Goal: Information Seeking & Learning: Learn about a topic

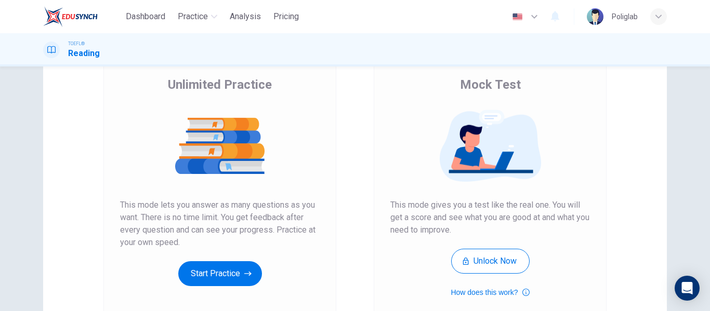
scroll to position [80, 0]
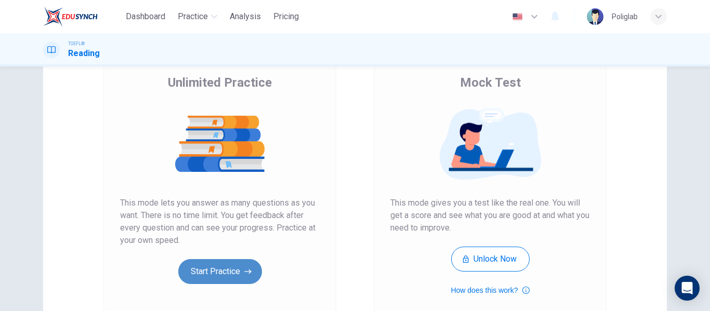
click at [223, 271] on button "Start Practice" at bounding box center [220, 271] width 84 height 25
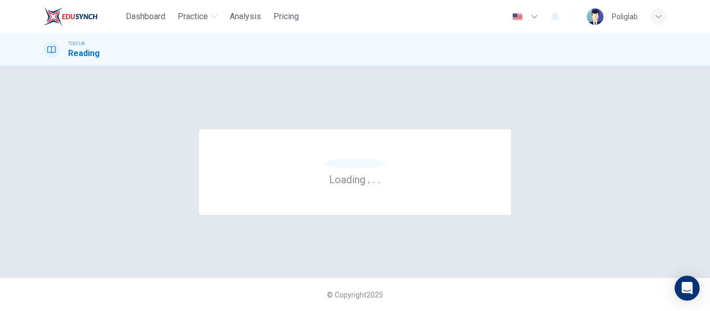
scroll to position [0, 0]
click at [232, 289] on div "© Copyright 2025" at bounding box center [355, 294] width 710 height 33
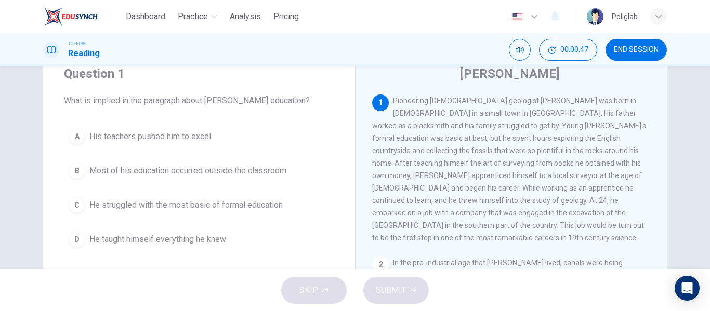
scroll to position [39, 0]
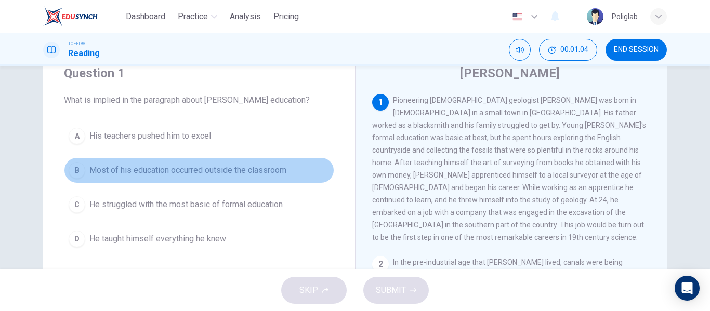
click at [173, 178] on button "B Most of his education occurred outside the classroom" at bounding box center [199, 171] width 270 height 26
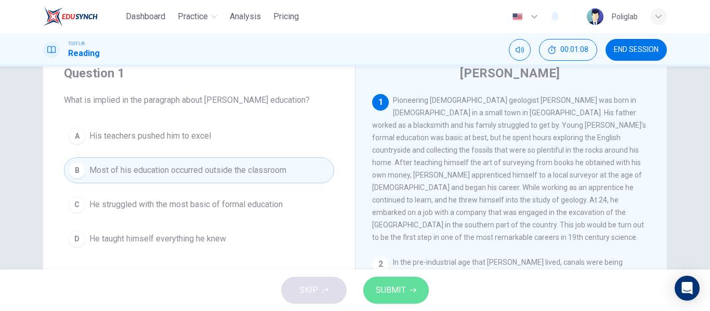
click at [390, 288] on span "SUBMIT" at bounding box center [391, 290] width 30 height 15
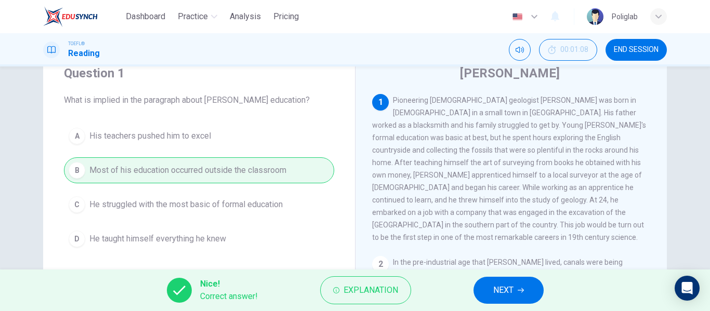
click at [480, 291] on button "NEXT" at bounding box center [509, 290] width 70 height 27
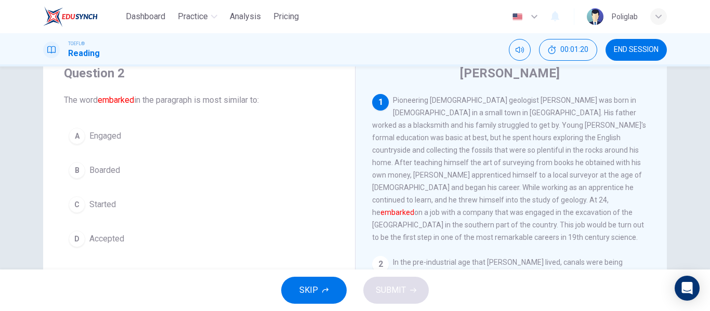
click at [132, 212] on button "C Started" at bounding box center [199, 205] width 270 height 26
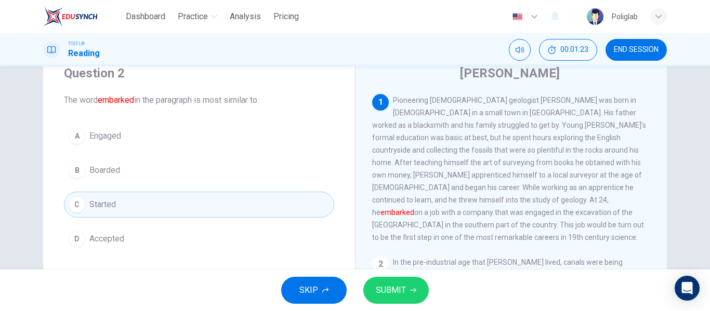
click at [412, 294] on button "SUBMIT" at bounding box center [395, 290] width 65 height 27
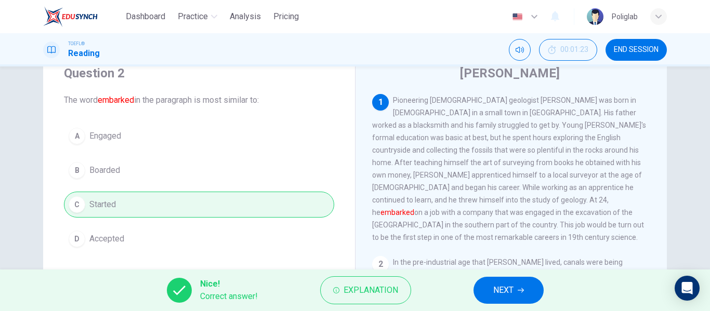
click at [516, 289] on button "NEXT" at bounding box center [509, 290] width 70 height 27
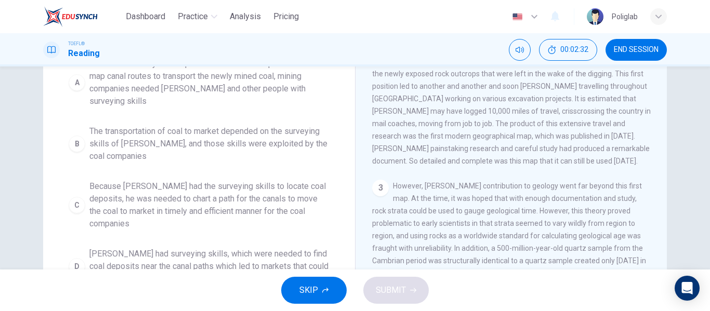
scroll to position [138, 0]
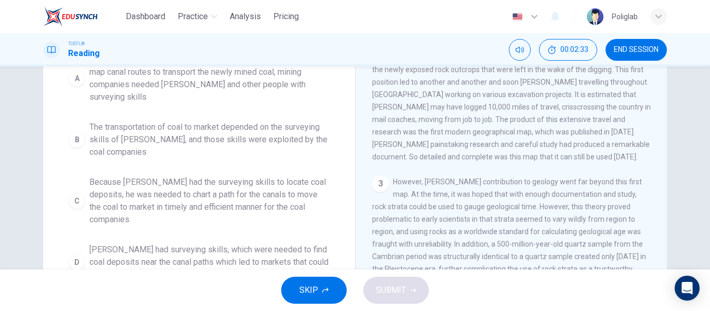
click at [276, 132] on span "The transportation of coal to market depended on the surveying skills of [PERSO…" at bounding box center [209, 139] width 240 height 37
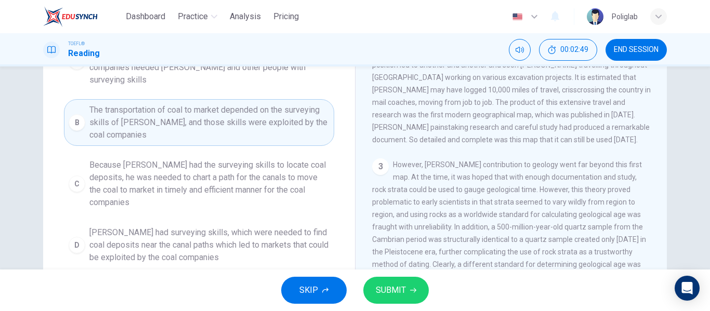
scroll to position [168, 0]
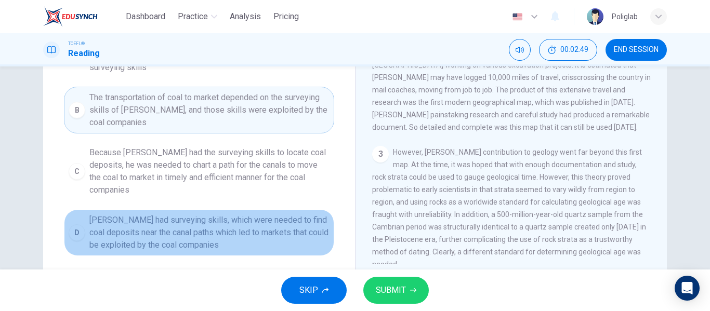
click at [299, 214] on span "[PERSON_NAME] had surveying skills, which were needed to find coal deposits nea…" at bounding box center [209, 232] width 240 height 37
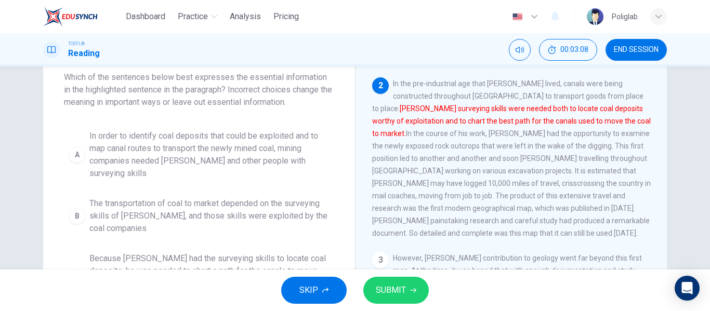
scroll to position [61, 0]
click at [306, 159] on span "In order to identify coal deposits that could be exploited and to map canal rou…" at bounding box center [209, 155] width 240 height 50
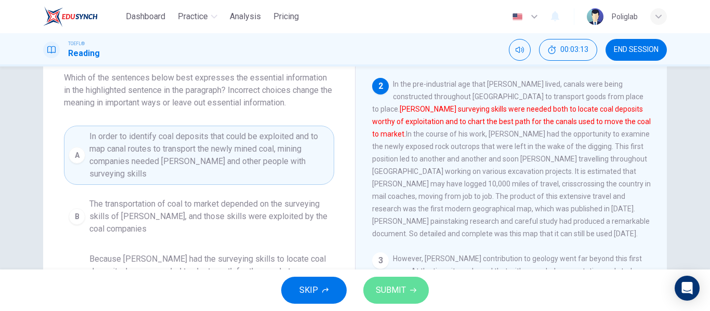
click at [395, 290] on span "SUBMIT" at bounding box center [391, 290] width 30 height 15
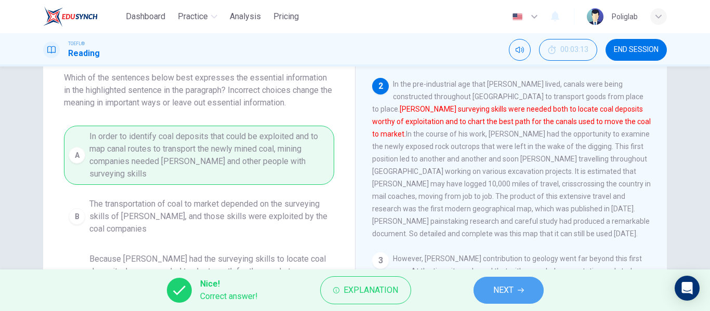
click at [497, 291] on span "NEXT" at bounding box center [503, 290] width 20 height 15
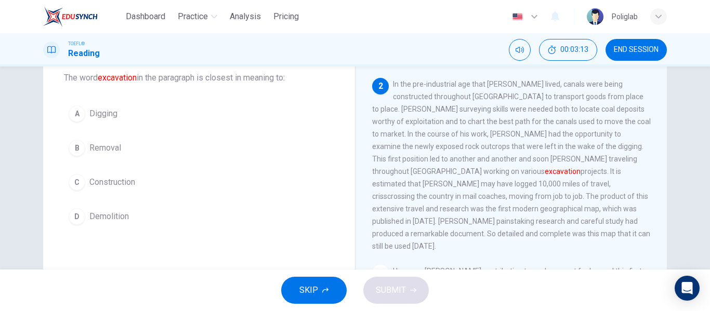
scroll to position [155, 0]
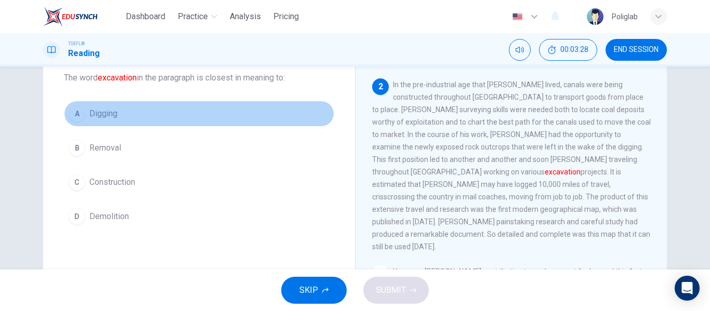
click at [161, 117] on button "A Digging" at bounding box center [199, 114] width 270 height 26
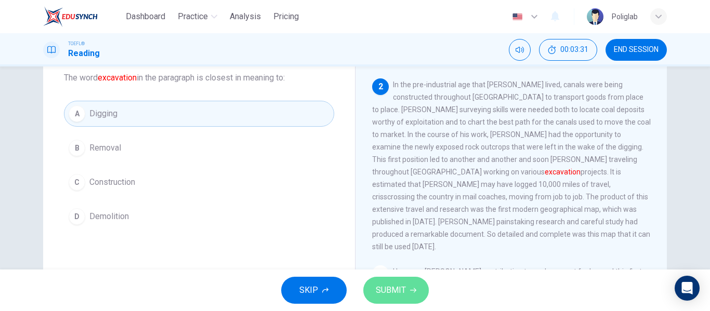
click at [395, 287] on span "SUBMIT" at bounding box center [391, 290] width 30 height 15
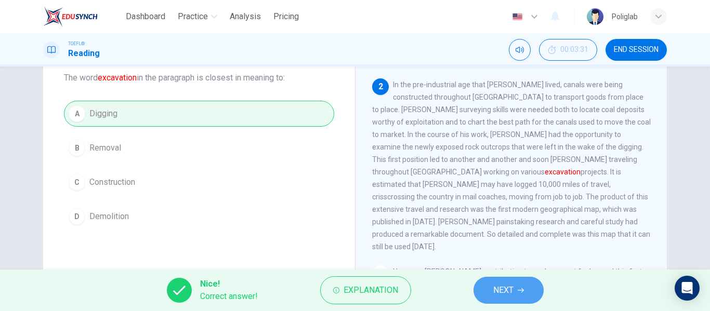
click at [516, 287] on button "NEXT" at bounding box center [509, 290] width 70 height 27
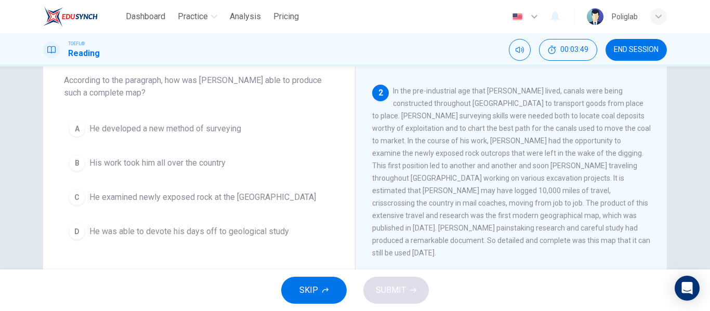
scroll to position [59, 0]
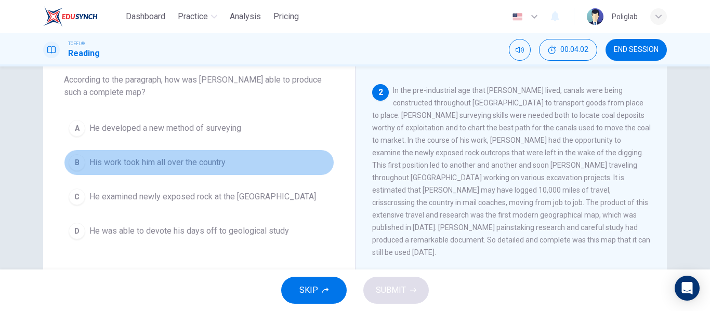
click at [257, 157] on button "B His work took him all over the country" at bounding box center [199, 163] width 270 height 26
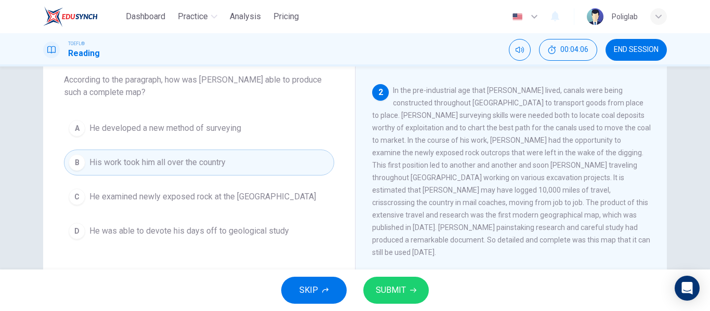
click at [401, 291] on span "SUBMIT" at bounding box center [391, 290] width 30 height 15
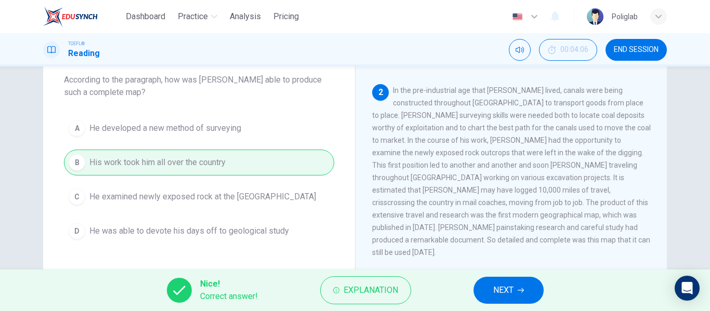
click at [491, 290] on button "NEXT" at bounding box center [509, 290] width 70 height 27
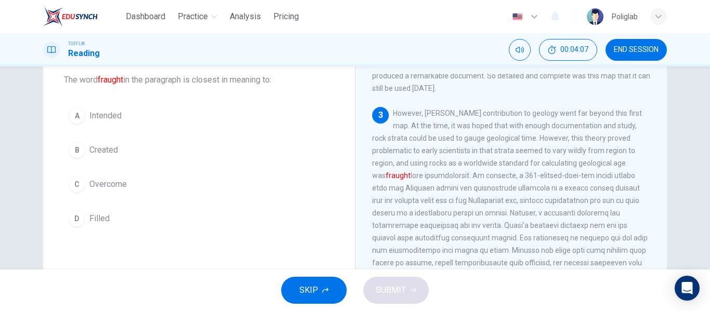
scroll to position [315, 0]
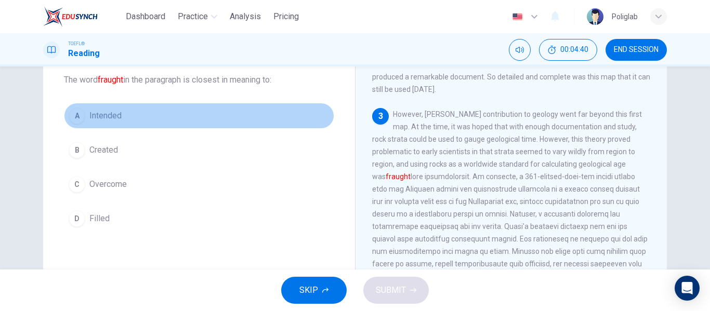
click at [139, 115] on button "A Intended" at bounding box center [199, 116] width 270 height 26
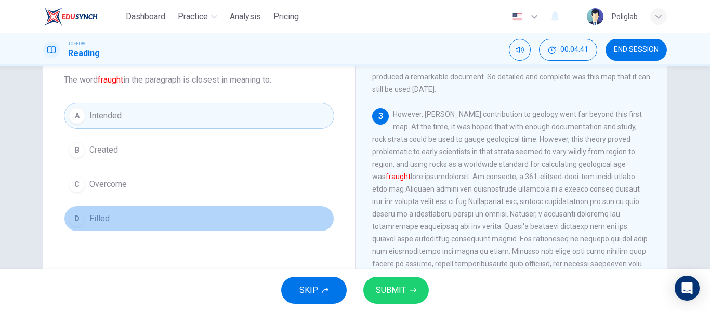
click at [126, 219] on button "D Filled" at bounding box center [199, 219] width 270 height 26
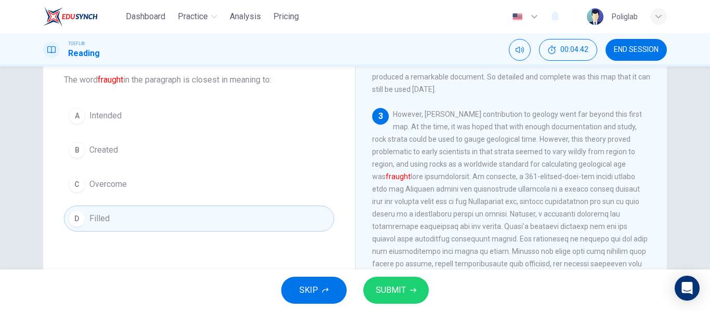
click at [394, 292] on span "SUBMIT" at bounding box center [391, 290] width 30 height 15
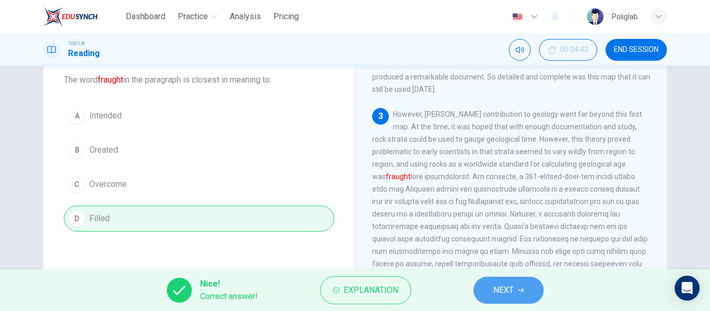
click at [512, 295] on span "NEXT" at bounding box center [503, 290] width 20 height 15
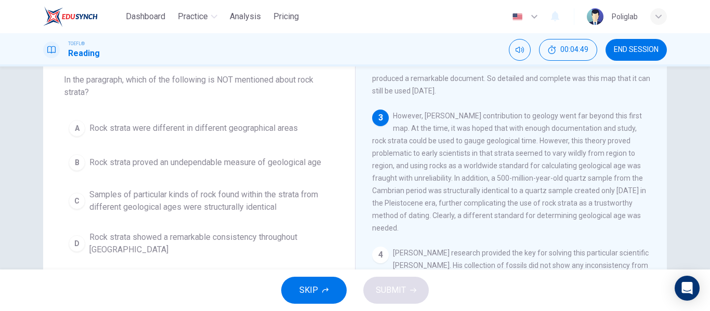
scroll to position [314, 0]
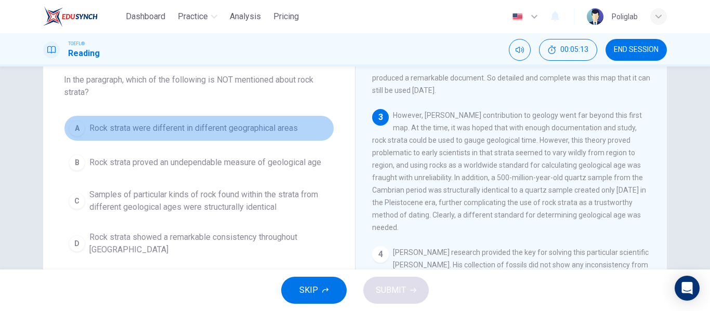
click at [266, 133] on span "Rock strata were different in different geographical areas" at bounding box center [193, 128] width 208 height 12
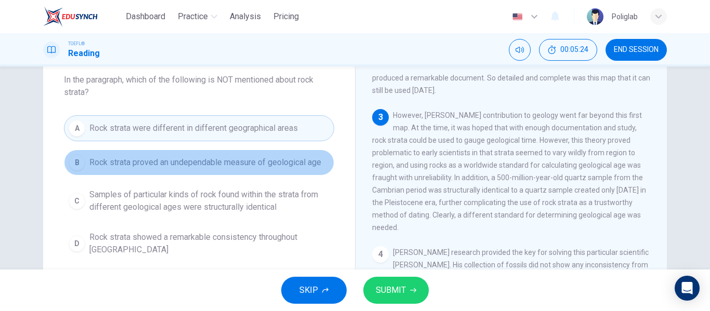
click at [263, 162] on span "Rock strata proved an undependable measure of geological age" at bounding box center [205, 162] width 232 height 12
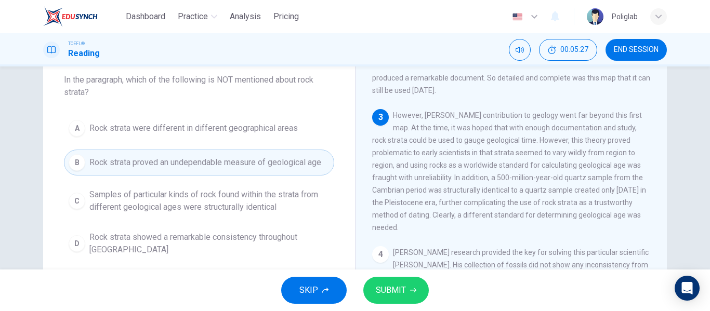
click at [280, 199] on span "Samples of particular kinds of rock found within the strata from different geol…" at bounding box center [209, 201] width 240 height 25
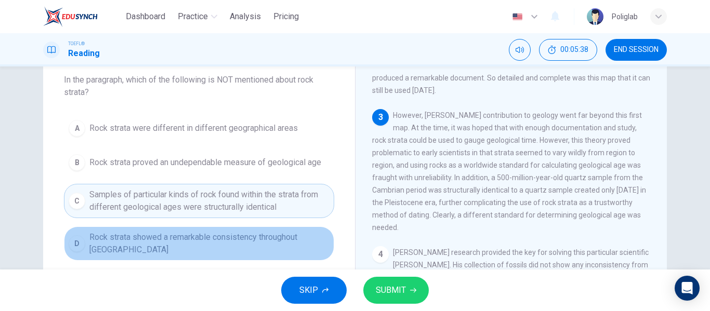
click at [273, 238] on span "Rock strata showed a remarkable consistency throughout [GEOGRAPHIC_DATA]" at bounding box center [209, 243] width 240 height 25
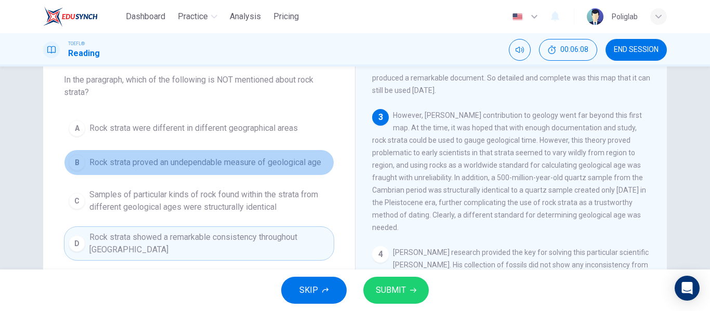
click at [276, 171] on button "B Rock strata proved an undependable measure of geological age" at bounding box center [199, 163] width 270 height 26
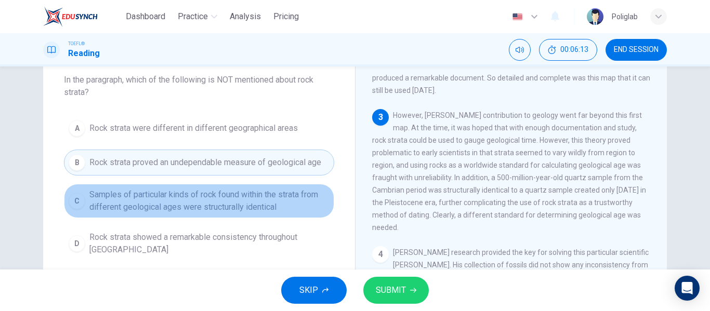
click at [276, 198] on span "Samples of particular kinds of rock found within the strata from different geol…" at bounding box center [209, 201] width 240 height 25
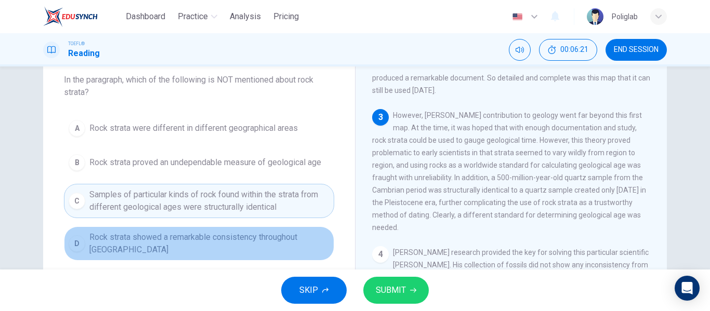
click at [272, 247] on span "Rock strata showed a remarkable consistency throughout [GEOGRAPHIC_DATA]" at bounding box center [209, 243] width 240 height 25
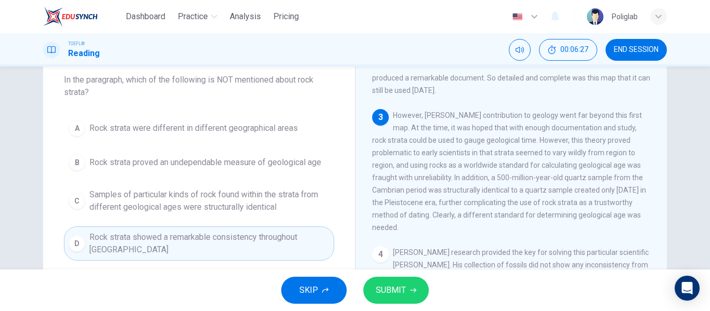
click at [401, 272] on div "SKIP SUBMIT" at bounding box center [355, 291] width 710 height 42
click at [399, 280] on button "SUBMIT" at bounding box center [395, 290] width 65 height 27
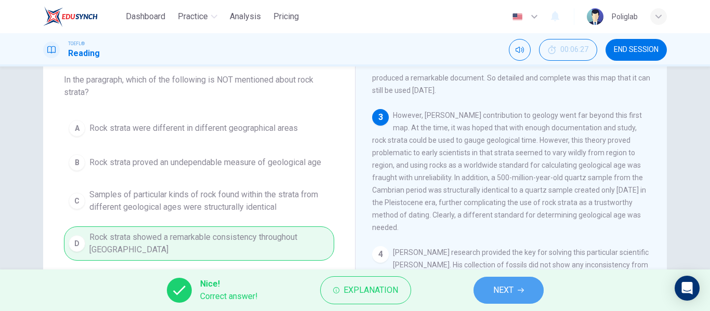
click at [487, 286] on button "NEXT" at bounding box center [509, 290] width 70 height 27
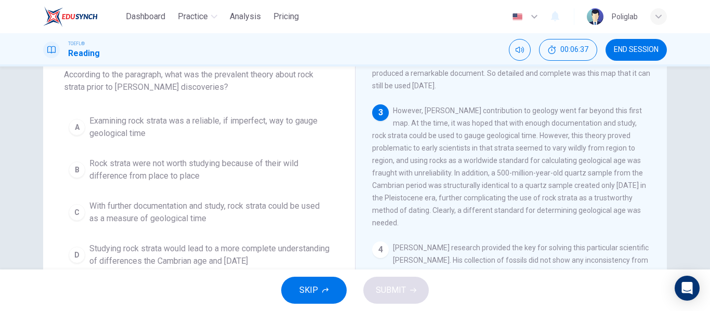
scroll to position [65, 0]
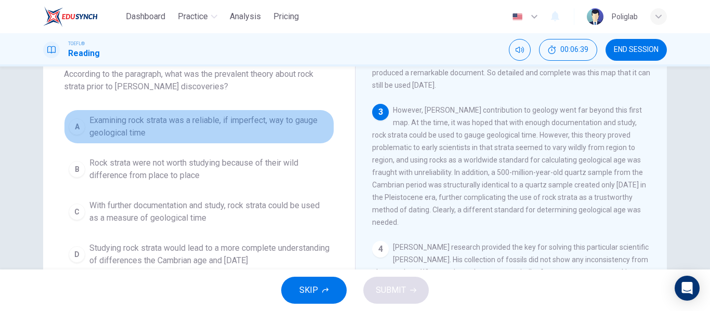
click at [281, 134] on span "Examining rock strata was a reliable, if imperfect, way to gauge geological time" at bounding box center [209, 126] width 240 height 25
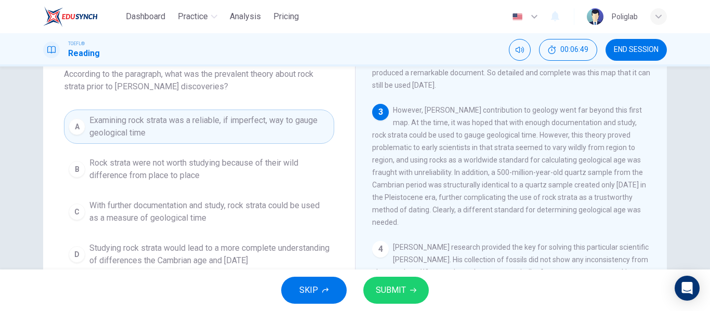
click at [256, 172] on span "Rock strata were not worth studying because of their wild difference from place…" at bounding box center [209, 169] width 240 height 25
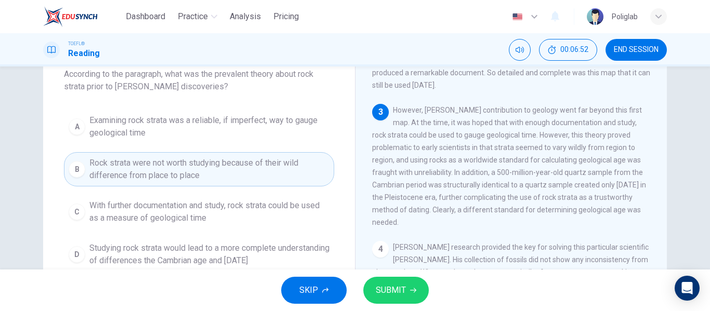
click at [238, 213] on span "With further documentation and study, rock strata could be used as a measure of…" at bounding box center [209, 212] width 240 height 25
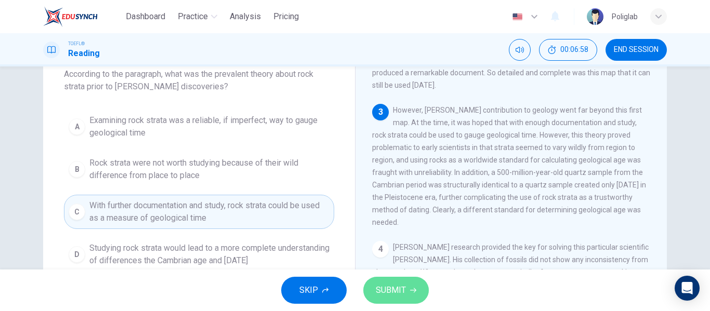
click at [404, 286] on span "SUBMIT" at bounding box center [391, 290] width 30 height 15
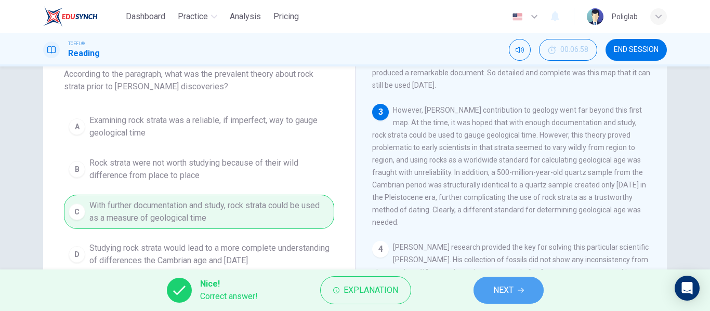
click at [501, 286] on span "NEXT" at bounding box center [503, 290] width 20 height 15
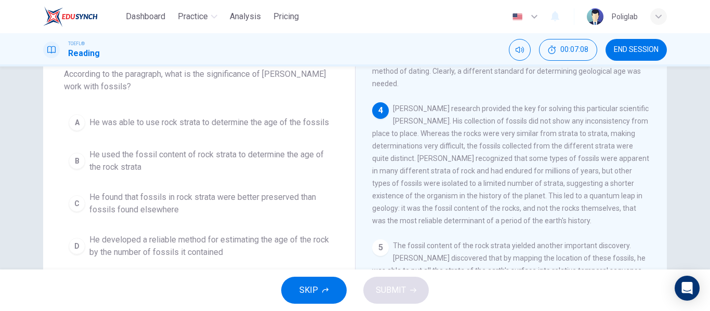
scroll to position [66, 0]
click at [227, 158] on span "He used the fossil content of rock strata to determine the age of the rock stra…" at bounding box center [209, 160] width 240 height 25
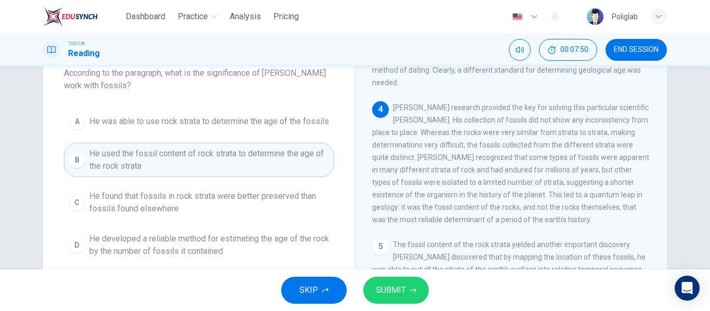
click at [232, 205] on span "He found that fossils in rock strata were better preserved than fossils found e…" at bounding box center [209, 202] width 240 height 25
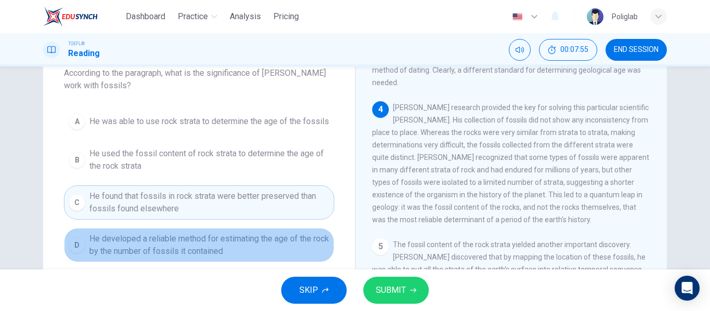
click at [239, 250] on span "He developed a reliable method for estimating the age of the rock by the number…" at bounding box center [209, 245] width 240 height 25
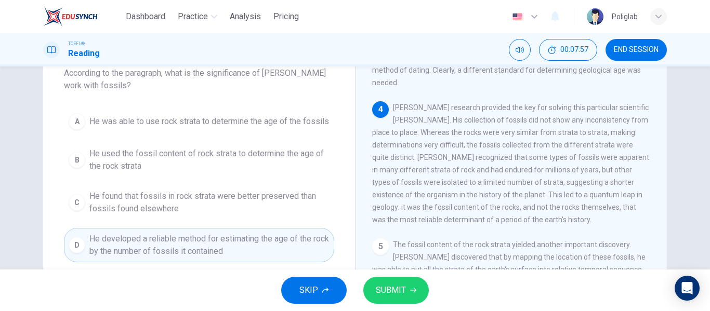
click at [278, 162] on span "He used the fossil content of rock strata to determine the age of the rock stra…" at bounding box center [209, 160] width 240 height 25
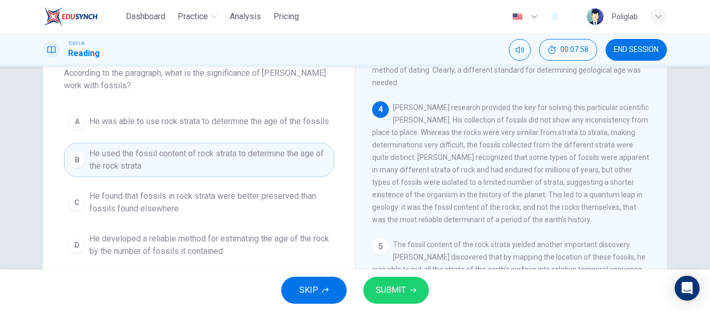
click at [414, 290] on icon "button" at bounding box center [413, 290] width 6 height 6
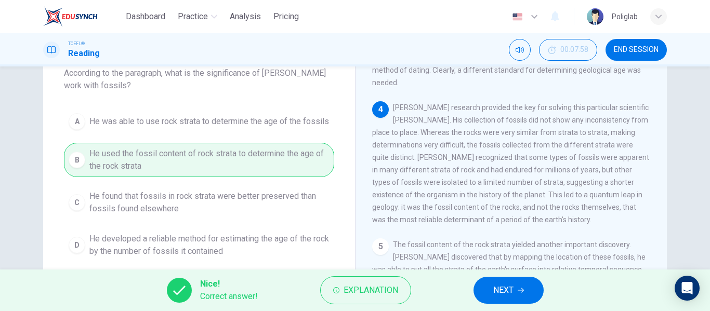
click at [499, 289] on span "NEXT" at bounding box center [503, 290] width 20 height 15
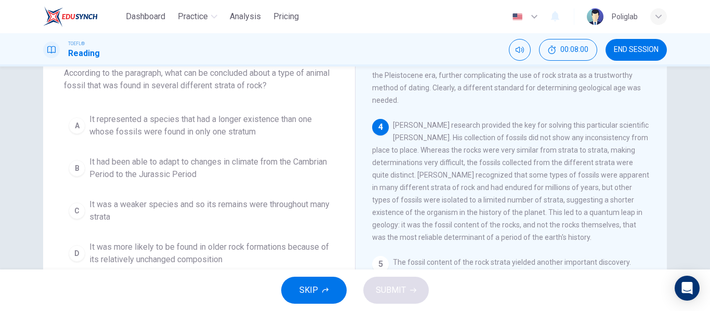
scroll to position [435, 0]
click at [298, 168] on span "It had been able to adapt to changes in climate from the Cambrian Period to the…" at bounding box center [209, 168] width 240 height 25
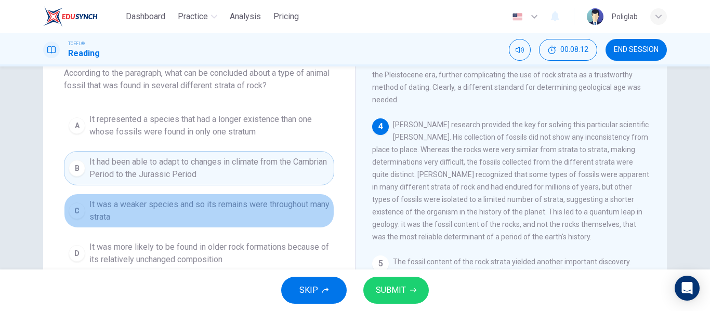
click at [230, 214] on span "It was a weaker species and so its remains were throughout many strata" at bounding box center [209, 211] width 240 height 25
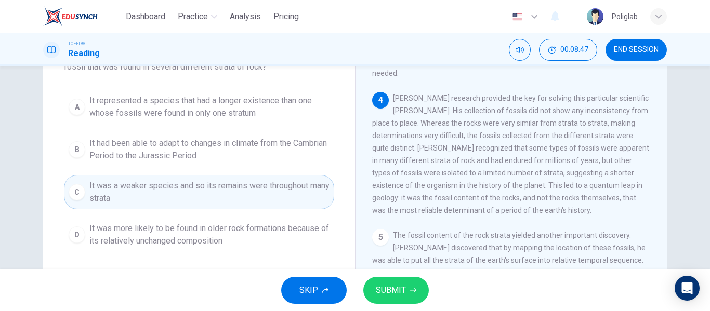
scroll to position [85, 0]
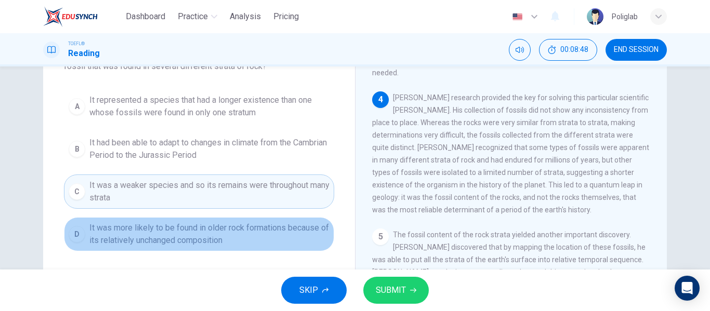
click at [275, 241] on span "It was more likely to be found in older rock formations because of its relative…" at bounding box center [209, 234] width 240 height 25
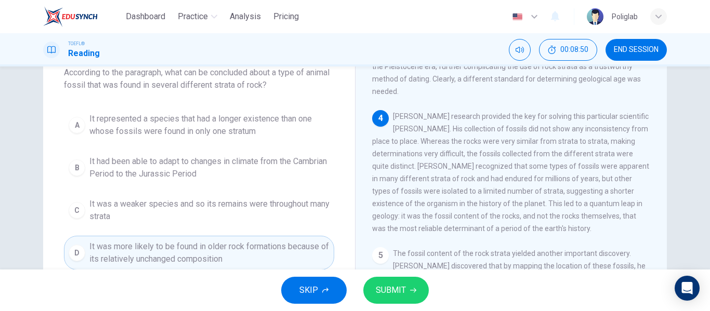
scroll to position [66, 0]
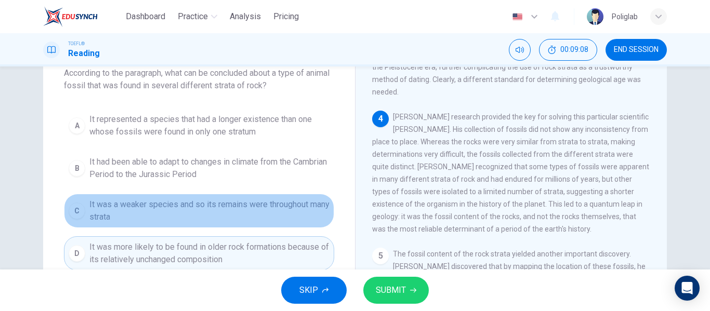
click at [293, 214] on span "It was a weaker species and so its remains were throughout many strata" at bounding box center [209, 211] width 240 height 25
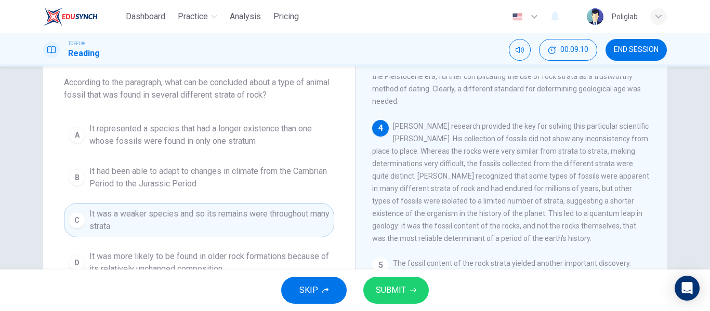
scroll to position [55, 0]
click at [300, 173] on span "It had been able to adapt to changes in climate from the Cambrian Period to the…" at bounding box center [209, 179] width 240 height 25
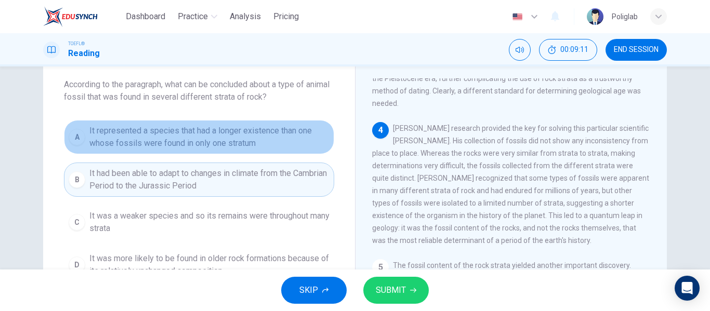
click at [292, 139] on span "It represented a species that had a longer existence than one whose fossils wer…" at bounding box center [209, 137] width 240 height 25
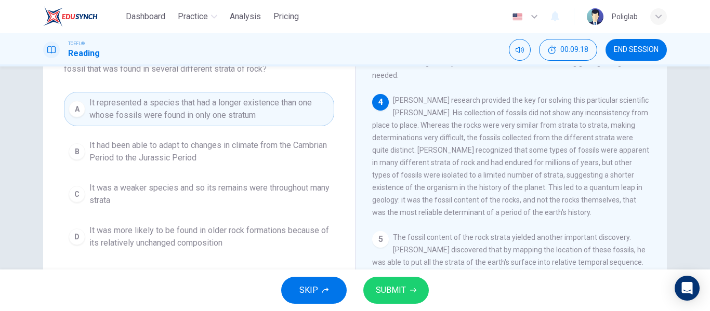
scroll to position [83, 0]
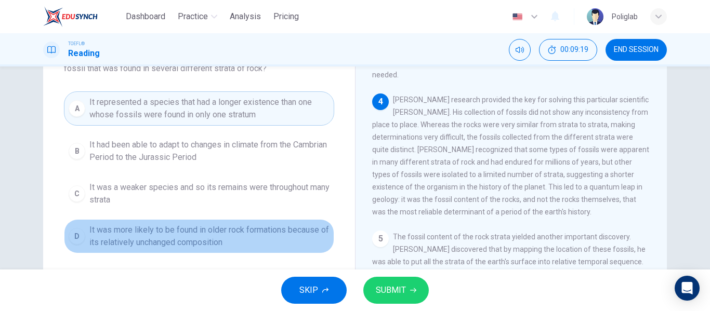
click at [282, 233] on span "It was more likely to be found in older rock formations because of its relative…" at bounding box center [209, 236] width 240 height 25
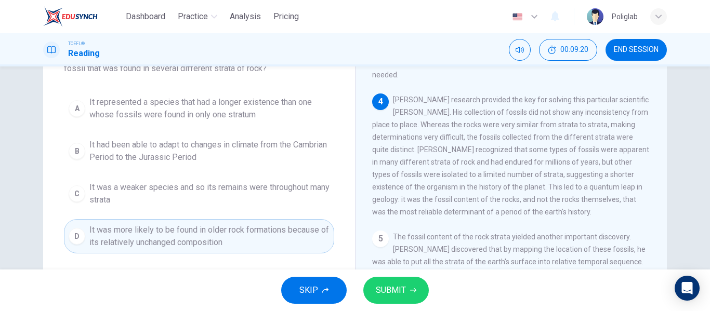
click at [390, 289] on span "SUBMIT" at bounding box center [391, 290] width 30 height 15
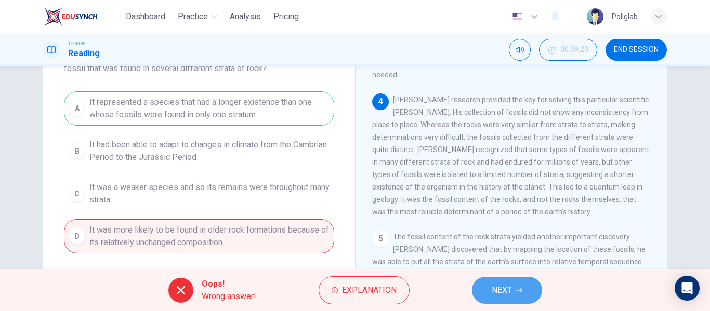
click at [490, 285] on button "NEXT" at bounding box center [507, 290] width 70 height 27
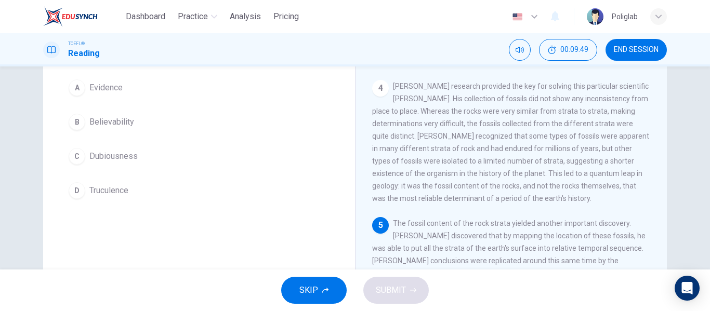
scroll to position [87, 0]
click at [166, 85] on button "A Evidence" at bounding box center [199, 88] width 270 height 26
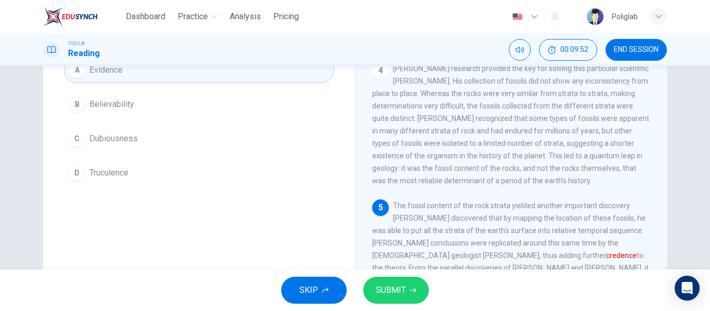
scroll to position [107, 0]
click at [405, 293] on button "SUBMIT" at bounding box center [395, 290] width 65 height 27
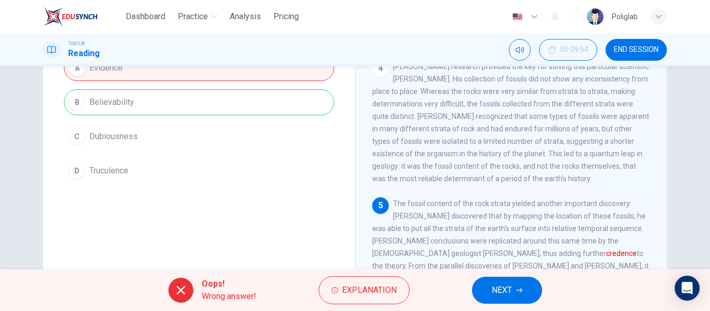
click at [494, 292] on span "NEXT" at bounding box center [502, 290] width 20 height 15
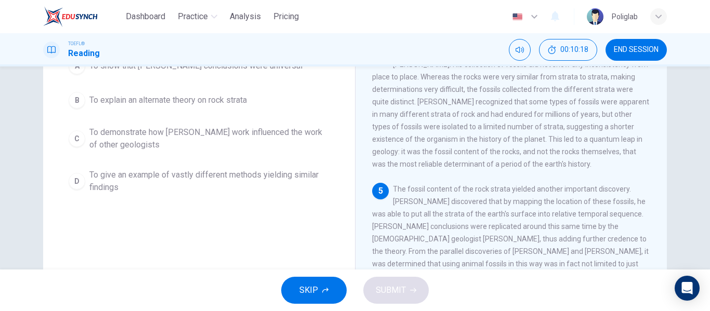
scroll to position [122, 0]
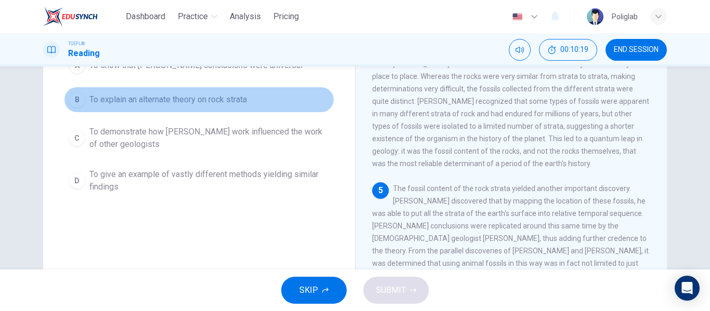
click at [272, 106] on button "B To explain an alternate theory on rock strata" at bounding box center [199, 100] width 270 height 26
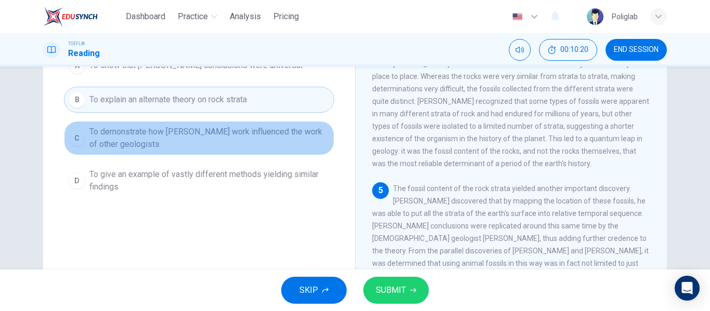
click at [265, 134] on span "To demonstrate how [PERSON_NAME] work influenced the work of other geologists" at bounding box center [209, 138] width 240 height 25
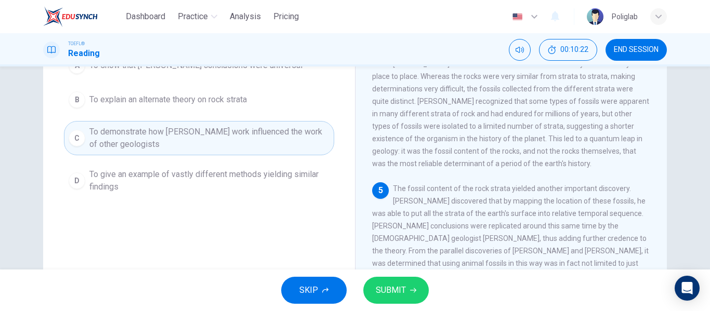
click at [255, 179] on span "To give an example of vastly different methods yielding similar findings" at bounding box center [209, 180] width 240 height 25
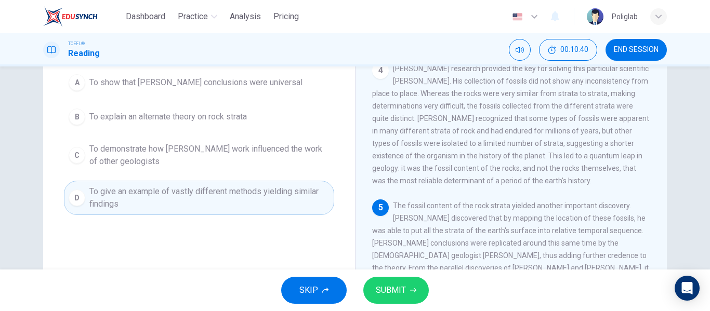
scroll to position [104, 0]
click at [264, 88] on span "To show that [PERSON_NAME] conclusions were universal" at bounding box center [195, 83] width 213 height 12
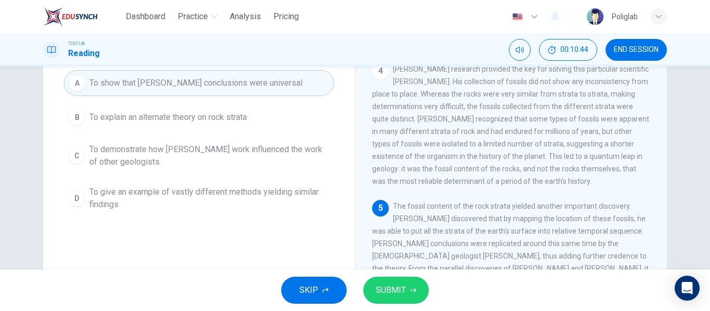
click at [401, 291] on span "SUBMIT" at bounding box center [391, 290] width 30 height 15
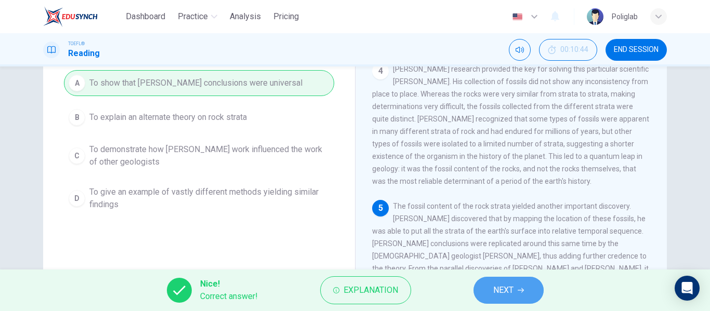
click at [512, 281] on button "NEXT" at bounding box center [509, 290] width 70 height 27
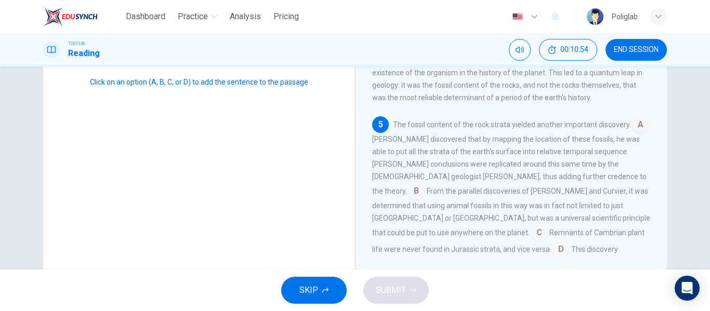
scroll to position [177, 0]
click at [531, 225] on input at bounding box center [539, 233] width 17 height 17
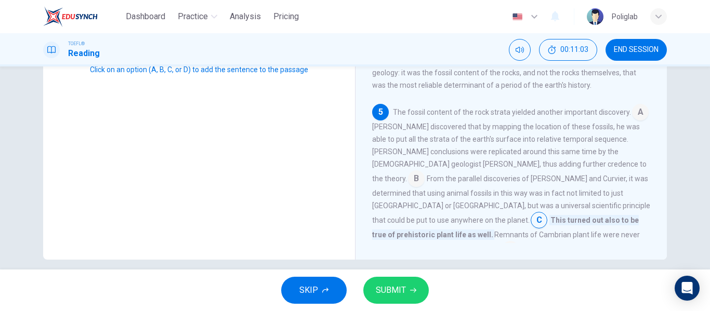
scroll to position [190, 0]
click at [392, 294] on span "SUBMIT" at bounding box center [391, 290] width 30 height 15
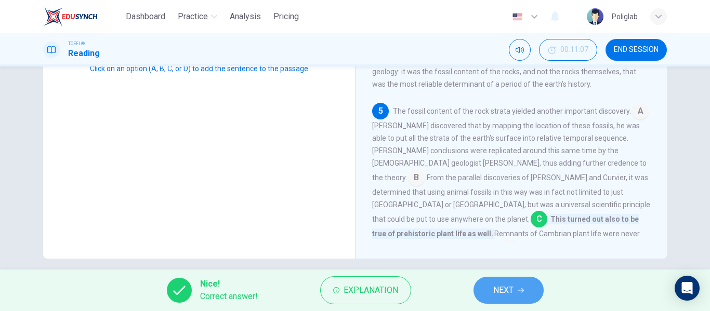
click at [489, 297] on button "NEXT" at bounding box center [509, 290] width 70 height 27
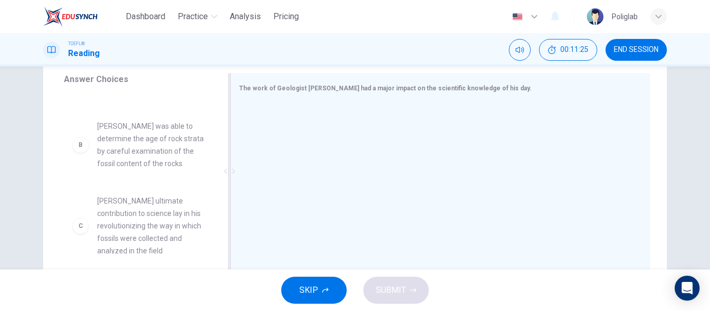
scroll to position [81, 0]
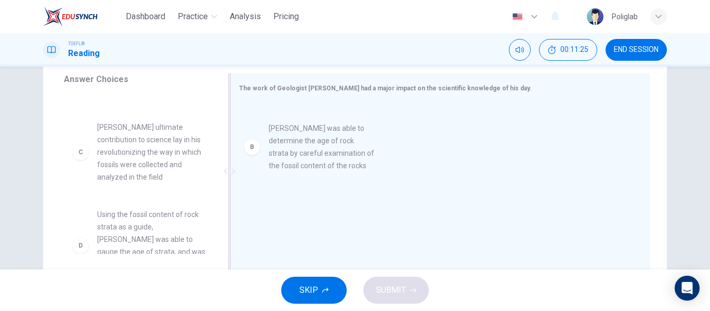
drag, startPoint x: 145, startPoint y: 145, endPoint x: 324, endPoint y: 160, distance: 180.5
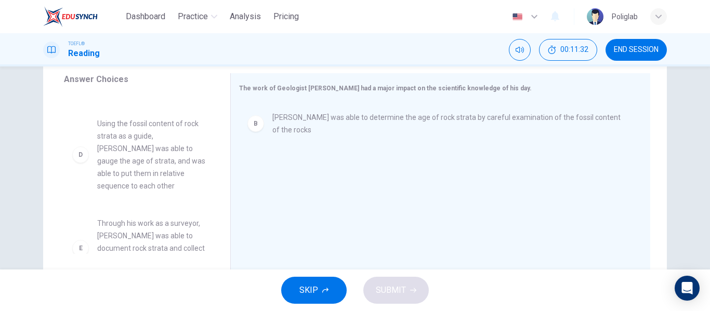
scroll to position [173, 0]
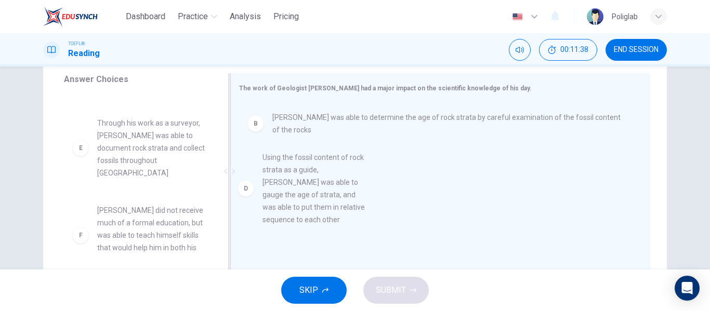
drag, startPoint x: 153, startPoint y: 149, endPoint x: 325, endPoint y: 196, distance: 178.4
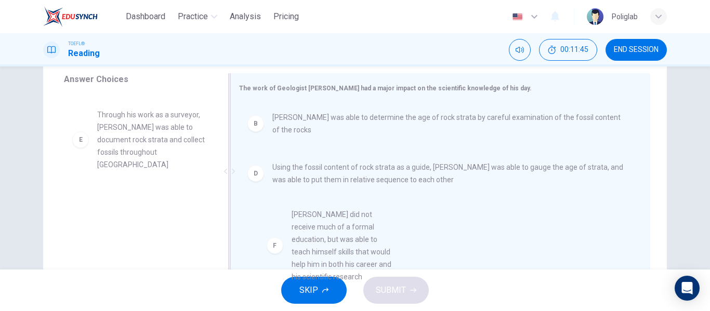
scroll to position [43, 0]
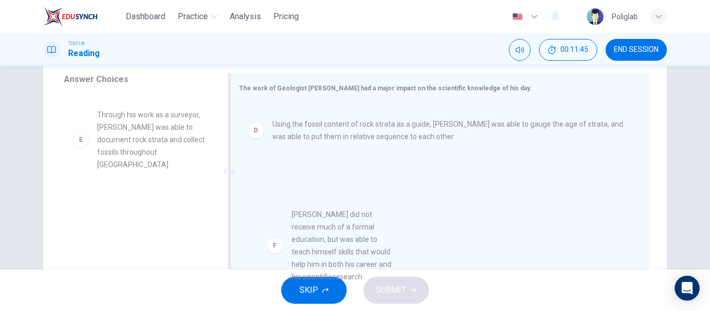
drag, startPoint x: 165, startPoint y: 196, endPoint x: 382, endPoint y: 234, distance: 220.0
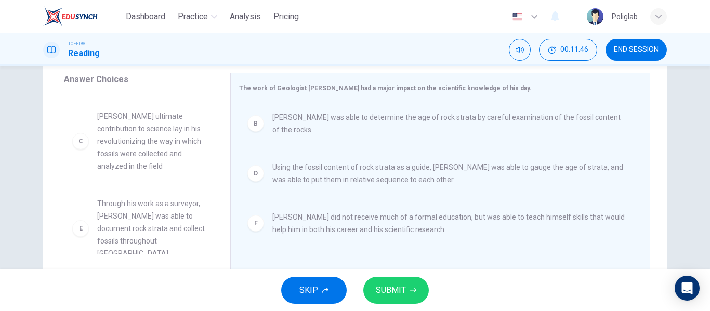
scroll to position [81, 0]
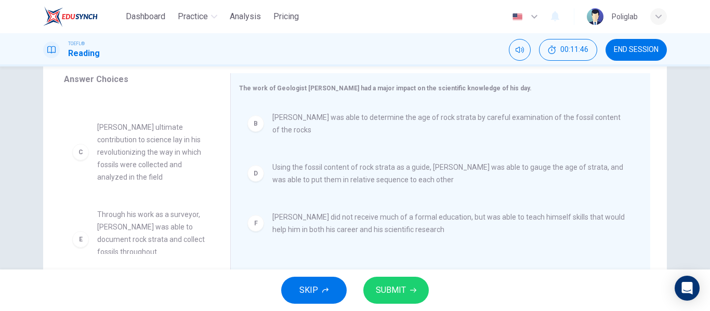
click at [404, 290] on span "SUBMIT" at bounding box center [391, 290] width 30 height 15
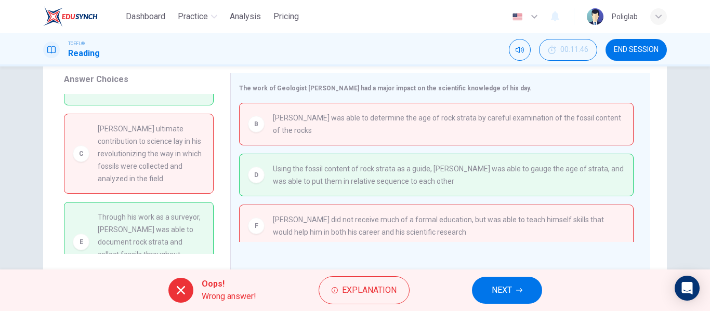
scroll to position [0, 0]
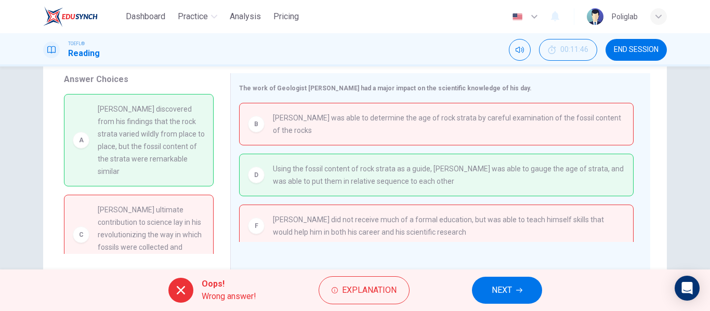
click at [507, 283] on span "NEXT" at bounding box center [502, 290] width 20 height 15
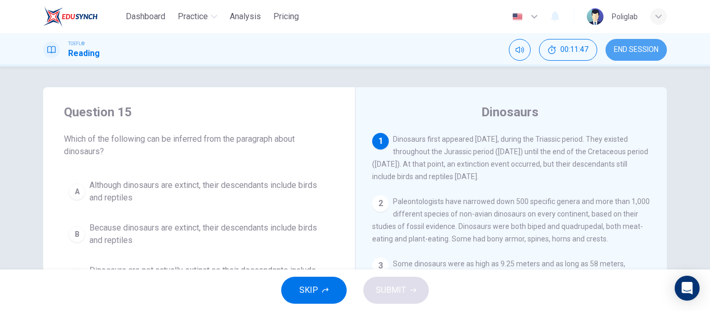
click at [631, 58] on button "END SESSION" at bounding box center [636, 50] width 61 height 22
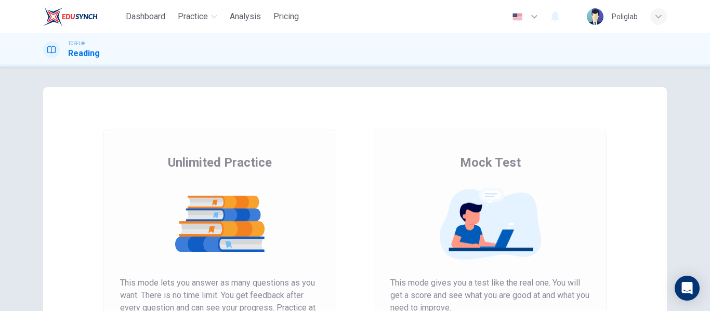
scroll to position [150, 0]
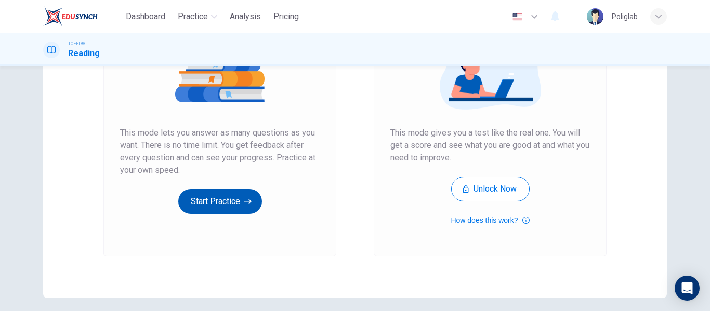
click at [228, 212] on button "Start Practice" at bounding box center [220, 201] width 84 height 25
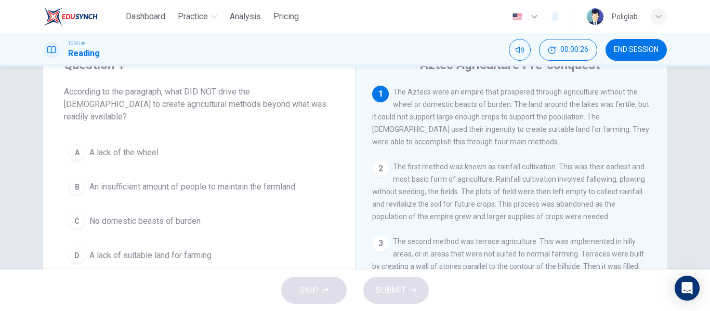
scroll to position [48, 0]
click at [219, 139] on button "A A lack of the wheel" at bounding box center [199, 152] width 270 height 26
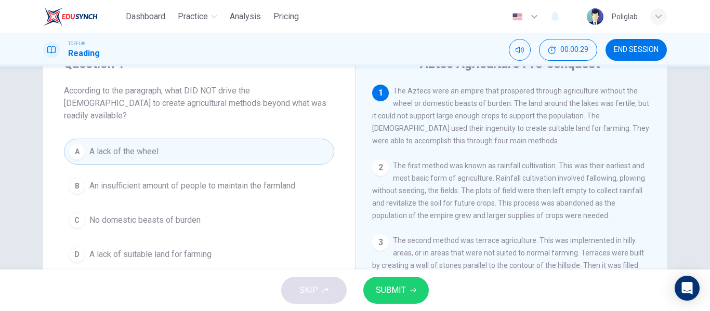
click at [219, 180] on span "An insufficient amount of people to maintain the farmland" at bounding box center [192, 186] width 206 height 12
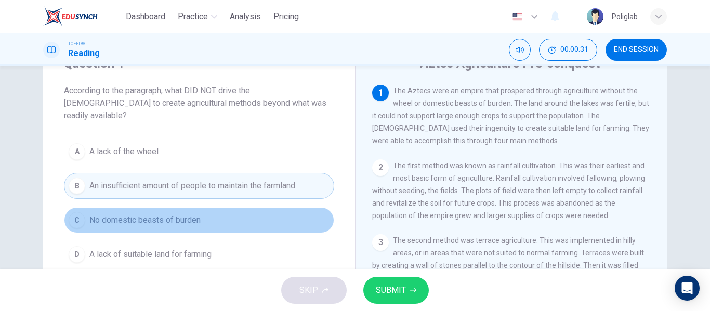
click at [214, 207] on button "C No domestic beasts of burden" at bounding box center [199, 220] width 270 height 26
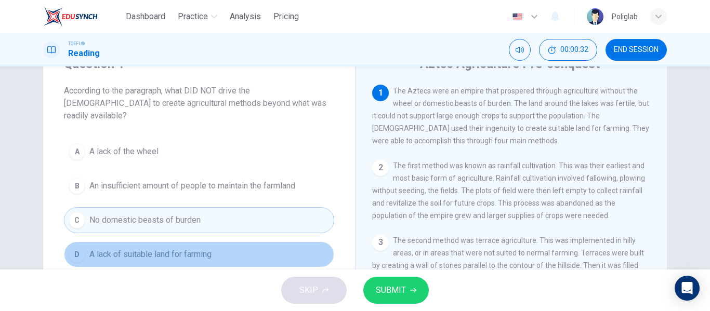
click at [216, 242] on button "D A lack of suitable land for farming" at bounding box center [199, 255] width 270 height 26
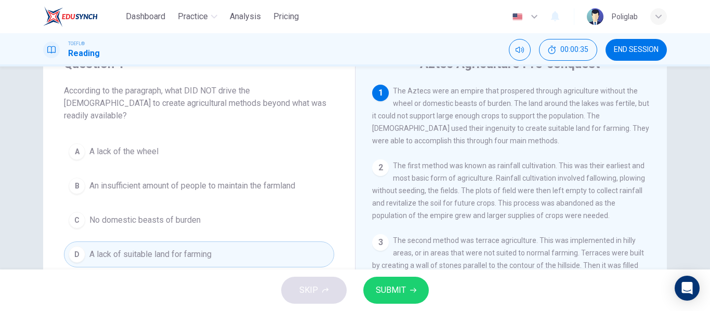
click at [405, 293] on button "SUBMIT" at bounding box center [395, 290] width 65 height 27
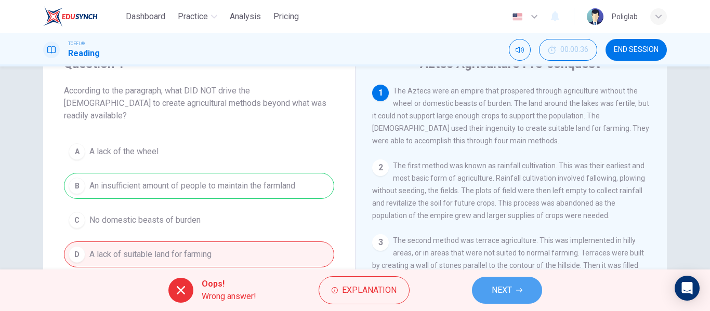
click at [505, 292] on span "NEXT" at bounding box center [502, 290] width 20 height 15
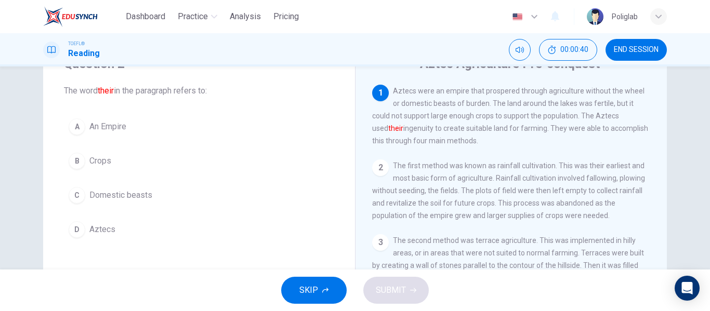
click at [167, 215] on div "A An Empire B Crops C Domestic beasts D Aztecs" at bounding box center [199, 178] width 270 height 129
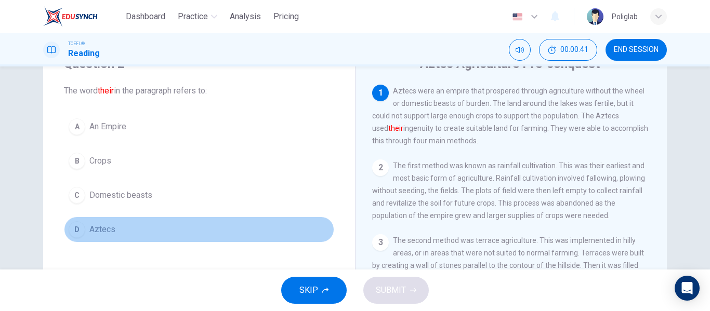
click at [167, 225] on button "D Aztecs" at bounding box center [199, 230] width 270 height 26
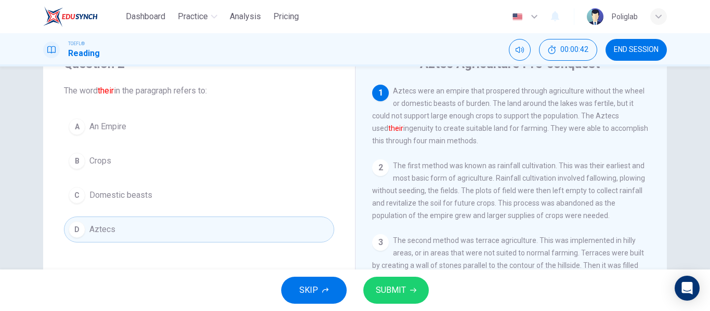
click at [403, 281] on button "SUBMIT" at bounding box center [395, 290] width 65 height 27
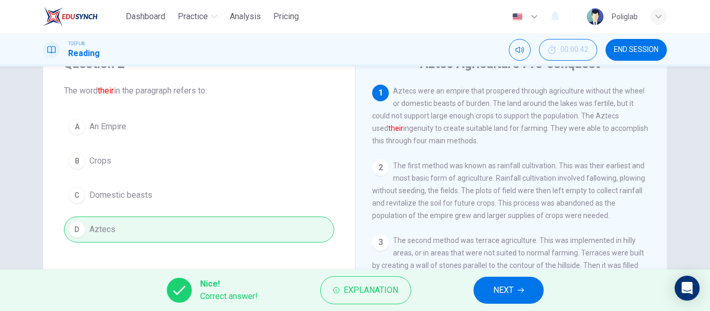
click at [467, 296] on div "Nice! Correct answer! Explanation NEXT" at bounding box center [355, 291] width 710 height 42
click at [494, 289] on span "NEXT" at bounding box center [503, 290] width 20 height 15
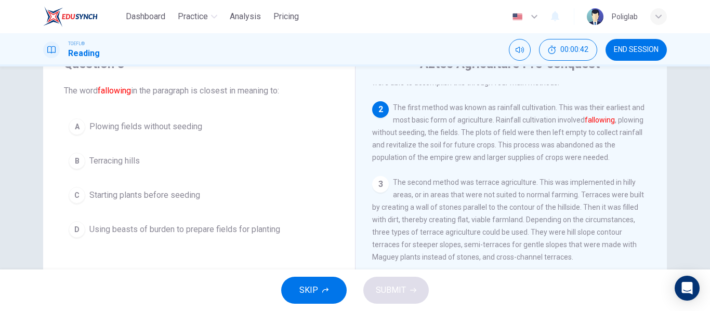
scroll to position [77, 0]
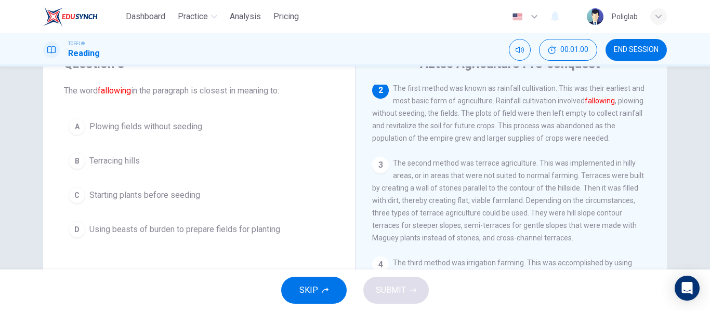
click at [240, 125] on button "A Plowing fields without seeding" at bounding box center [199, 127] width 270 height 26
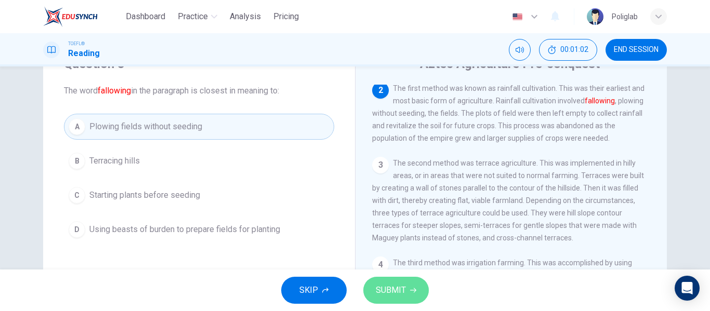
click at [379, 292] on span "SUBMIT" at bounding box center [391, 290] width 30 height 15
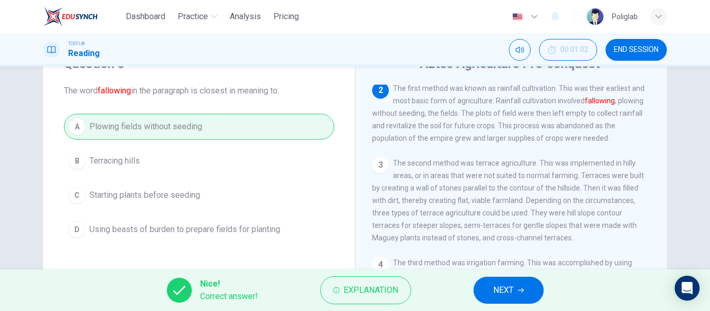
click at [525, 292] on button "NEXT" at bounding box center [509, 290] width 70 height 27
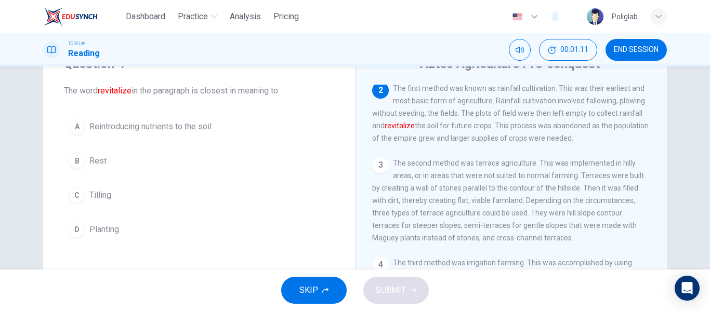
click at [253, 134] on button "A Reintroducing nutrients to the soil" at bounding box center [199, 127] width 270 height 26
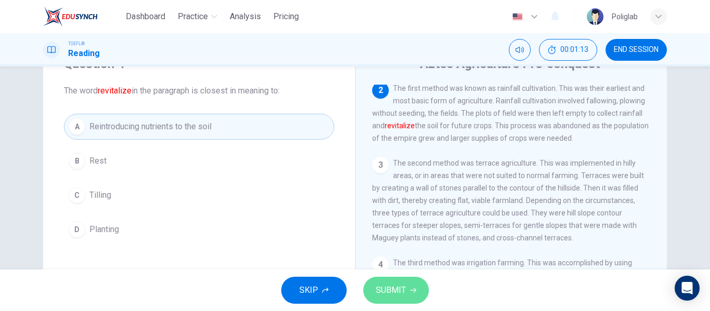
click at [395, 301] on button "SUBMIT" at bounding box center [395, 290] width 65 height 27
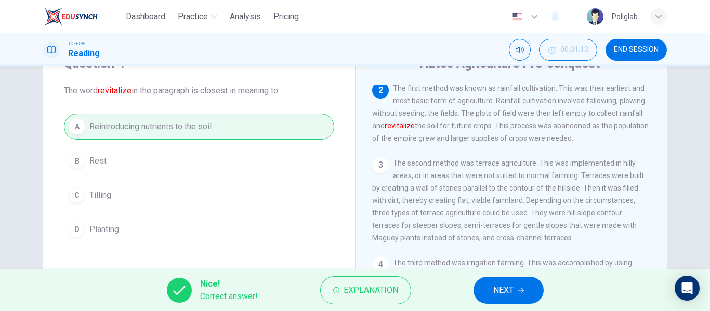
click at [490, 291] on button "NEXT" at bounding box center [509, 290] width 70 height 27
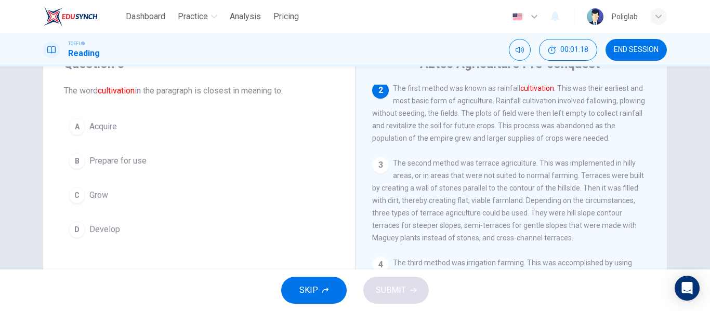
click at [170, 196] on button "C Grow" at bounding box center [199, 195] width 270 height 26
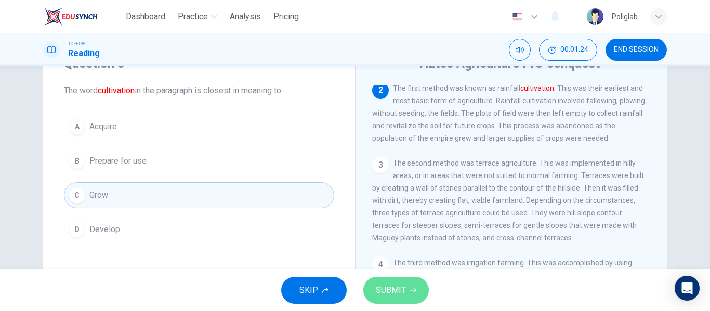
click at [399, 284] on span "SUBMIT" at bounding box center [391, 290] width 30 height 15
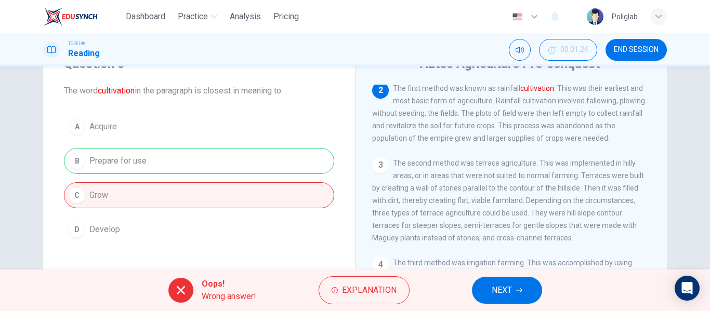
click at [504, 287] on span "NEXT" at bounding box center [502, 290] width 20 height 15
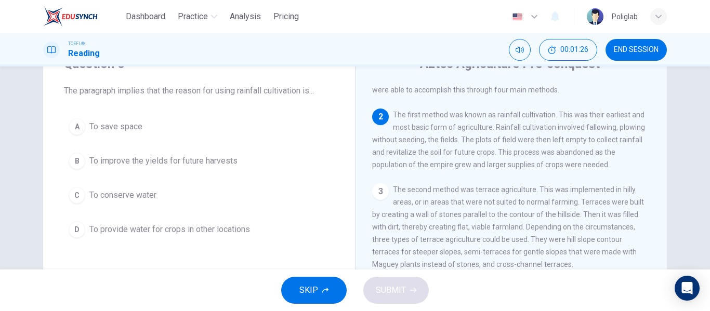
scroll to position [52, 0]
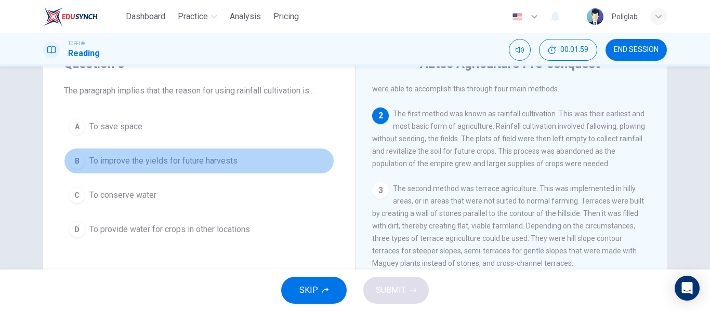
click at [243, 168] on button "B To improve the yields for future harvests" at bounding box center [199, 161] width 270 height 26
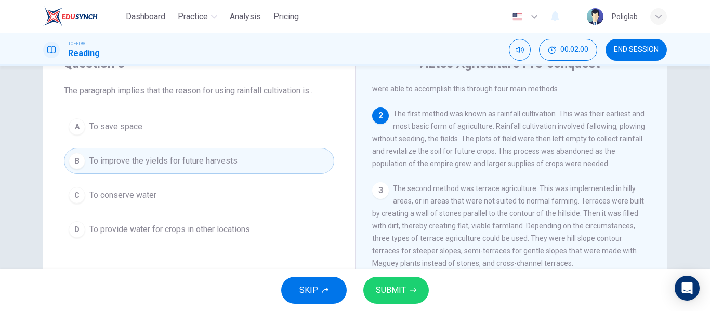
click at [228, 199] on button "C To conserve water" at bounding box center [199, 195] width 270 height 26
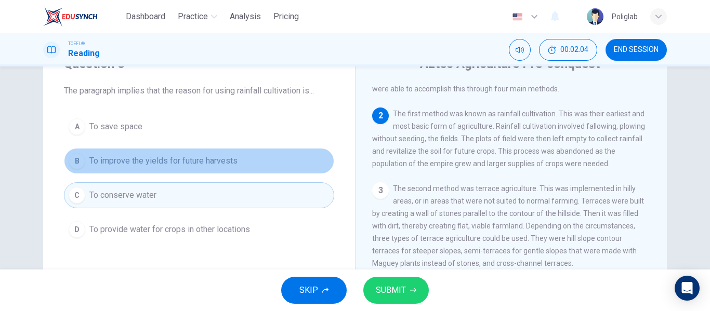
click at [209, 161] on span "To improve the yields for future harvests" at bounding box center [163, 161] width 148 height 12
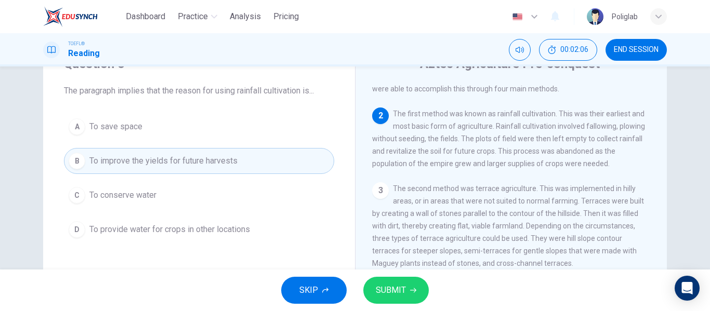
click at [395, 286] on span "SUBMIT" at bounding box center [391, 290] width 30 height 15
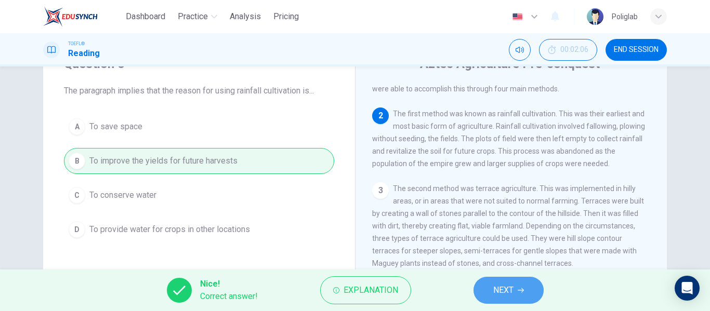
click at [499, 289] on span "NEXT" at bounding box center [503, 290] width 20 height 15
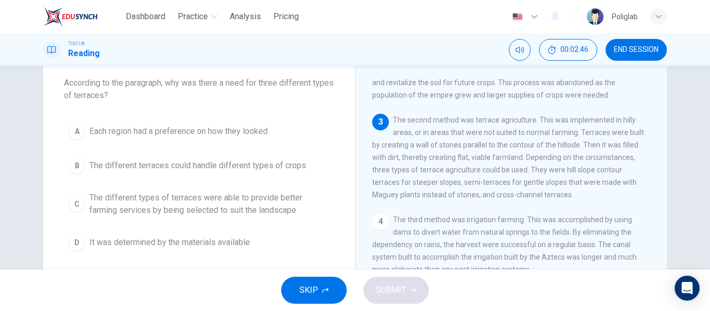
scroll to position [61, 0]
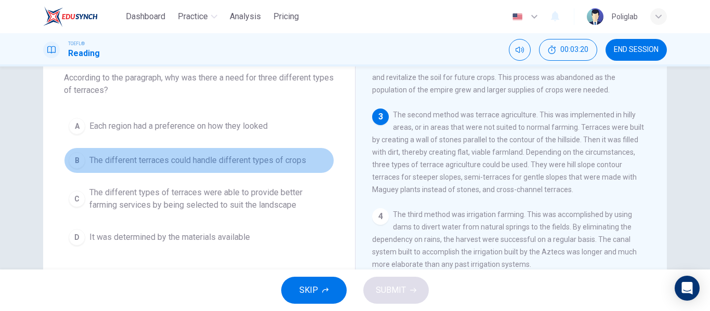
click at [305, 161] on span "The different terraces could handle different types of crops" at bounding box center [197, 160] width 217 height 12
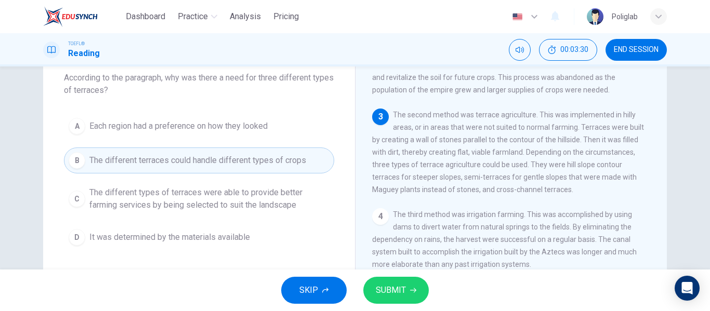
click at [399, 293] on span "SUBMIT" at bounding box center [391, 290] width 30 height 15
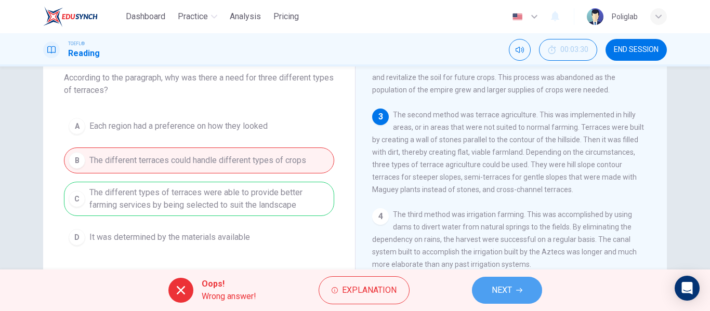
click at [498, 292] on span "NEXT" at bounding box center [502, 290] width 20 height 15
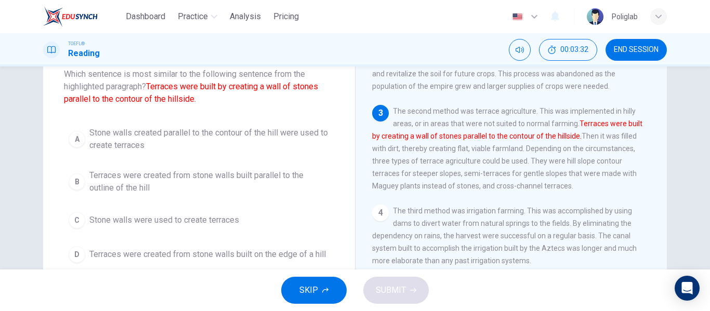
scroll to position [65, 0]
click at [260, 187] on span "Terraces were created from stone walls built parallel to the outline of the hill" at bounding box center [209, 181] width 240 height 25
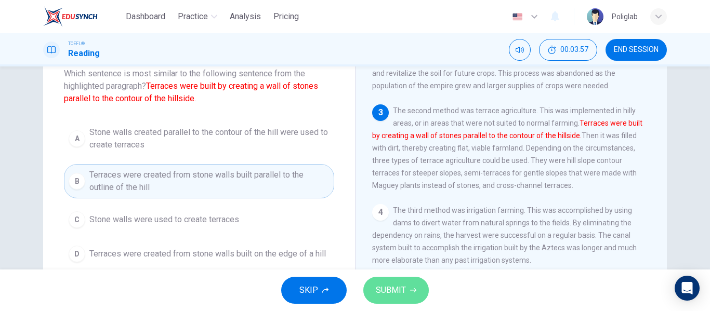
click at [399, 285] on span "SUBMIT" at bounding box center [391, 290] width 30 height 15
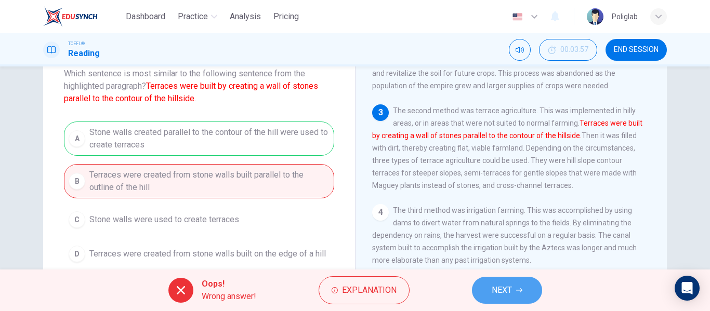
click at [502, 290] on span "NEXT" at bounding box center [502, 290] width 20 height 15
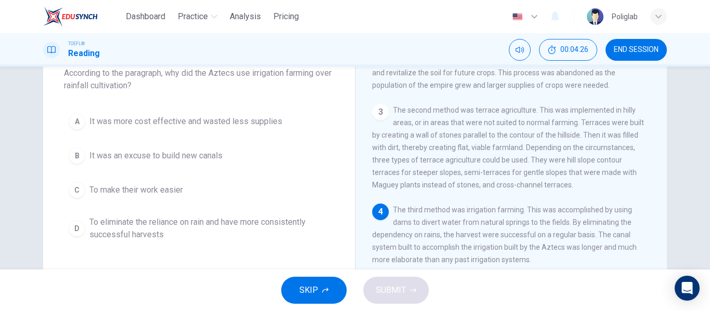
scroll to position [67, 0]
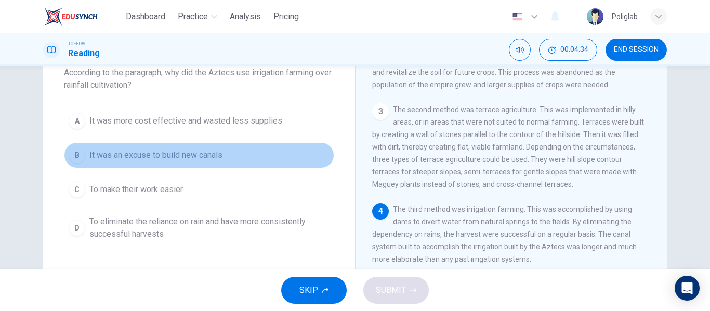
click at [270, 155] on button "B It was an excuse to build new canals" at bounding box center [199, 155] width 270 height 26
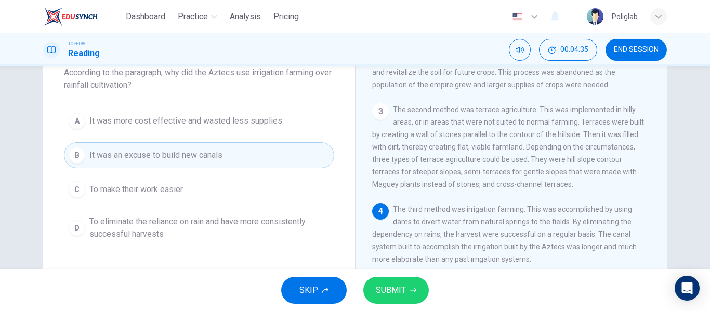
click at [234, 191] on button "C To make their work easier" at bounding box center [199, 190] width 270 height 26
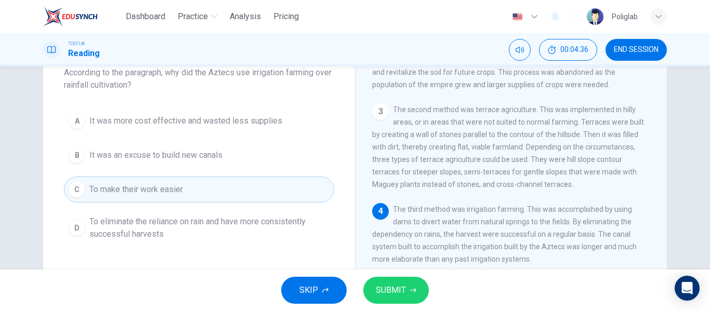
click at [217, 233] on span "To eliminate the reliance on rain and have more consistently successful harvests" at bounding box center [209, 228] width 240 height 25
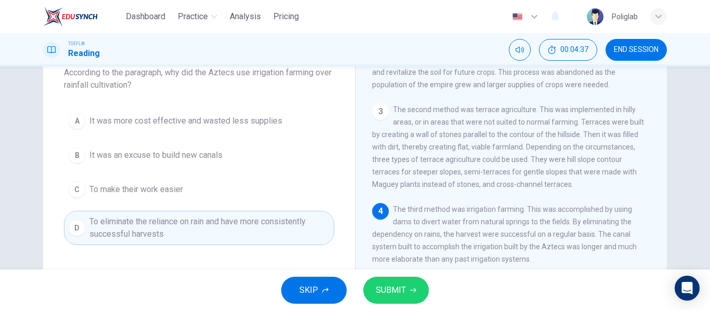
click at [398, 291] on span "SUBMIT" at bounding box center [391, 290] width 30 height 15
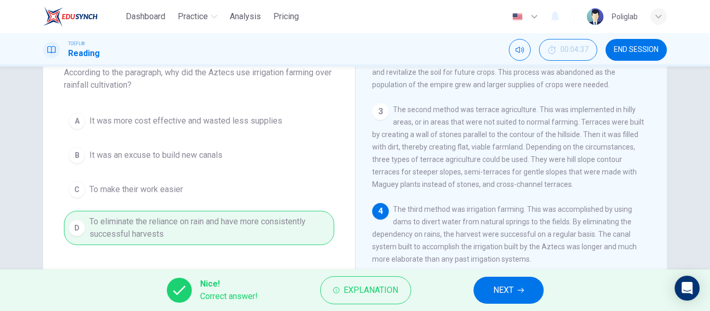
click at [471, 287] on div "Nice! Correct answer! Explanation NEXT" at bounding box center [355, 291] width 710 height 42
click at [481, 287] on button "NEXT" at bounding box center [509, 290] width 70 height 27
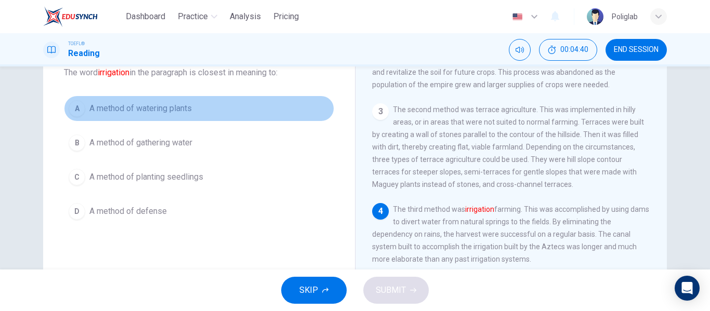
click at [217, 107] on button "A A method of watering plants" at bounding box center [199, 109] width 270 height 26
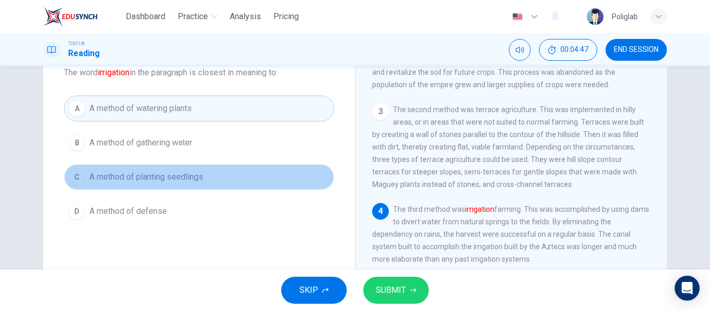
click at [214, 175] on button "C A method of planting seedlings" at bounding box center [199, 177] width 270 height 26
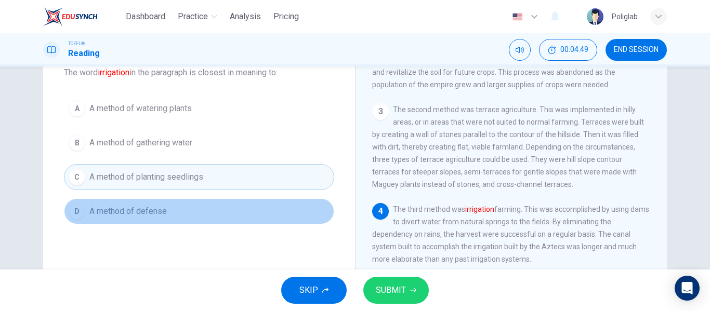
click at [201, 214] on button "D A method of defense" at bounding box center [199, 212] width 270 height 26
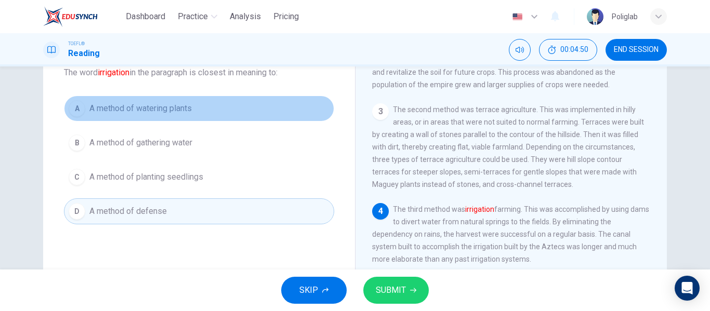
click at [202, 113] on button "A A method of watering plants" at bounding box center [199, 109] width 270 height 26
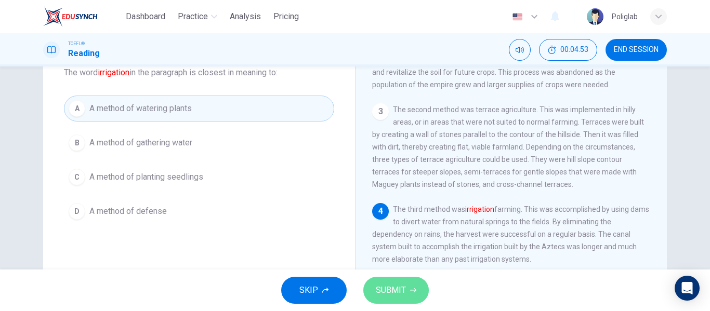
click at [379, 278] on button "SUBMIT" at bounding box center [395, 290] width 65 height 27
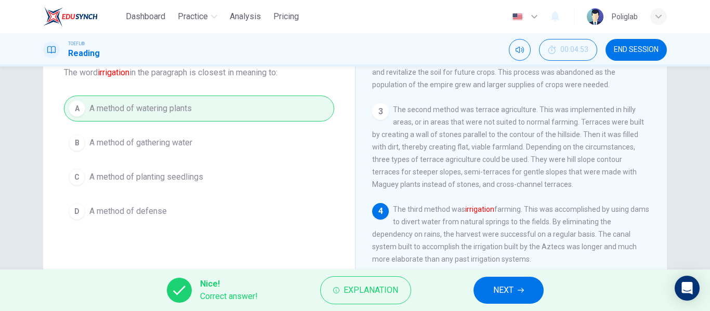
click at [514, 308] on div "Nice! Correct answer! Explanation NEXT" at bounding box center [355, 291] width 710 height 42
click at [499, 292] on span "NEXT" at bounding box center [503, 290] width 20 height 15
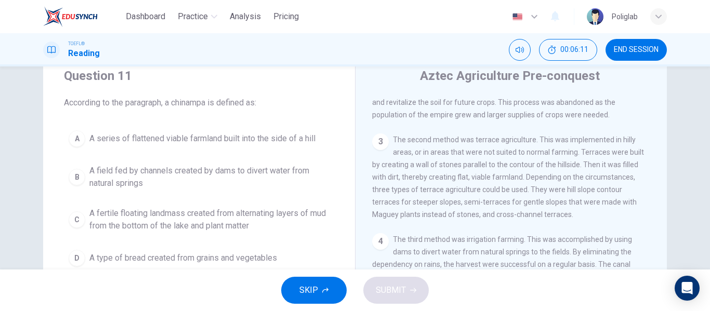
scroll to position [36, 0]
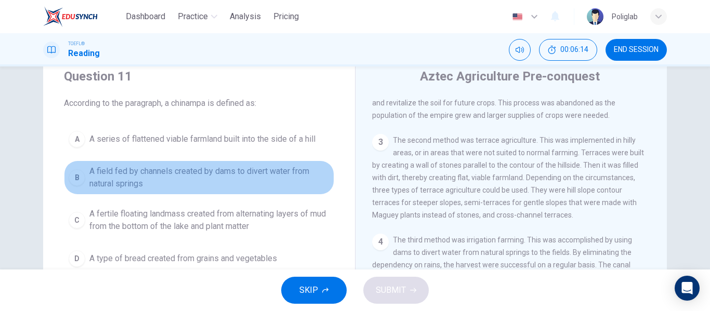
click at [257, 176] on span "A field fed by channels created by dams to divert water from natural springs" at bounding box center [209, 177] width 240 height 25
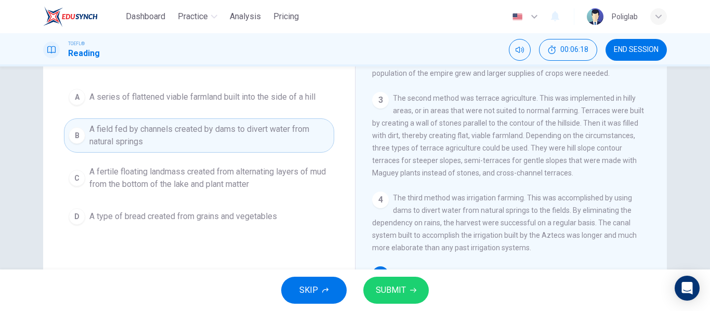
scroll to position [78, 0]
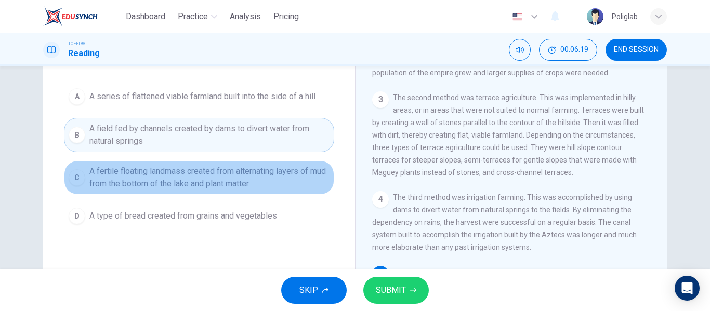
click at [241, 180] on span "A fertile floating landmass created from alternating layers of mud from the bot…" at bounding box center [209, 177] width 240 height 25
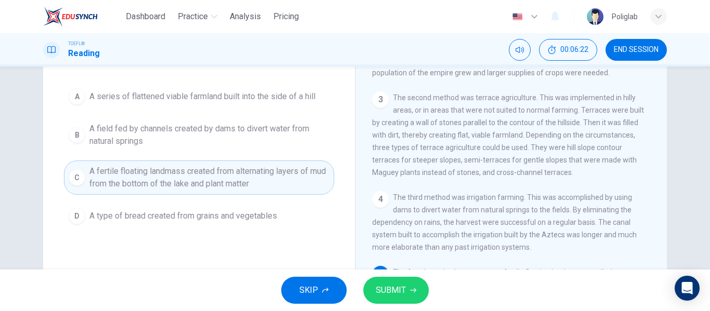
click at [395, 286] on span "SUBMIT" at bounding box center [391, 290] width 30 height 15
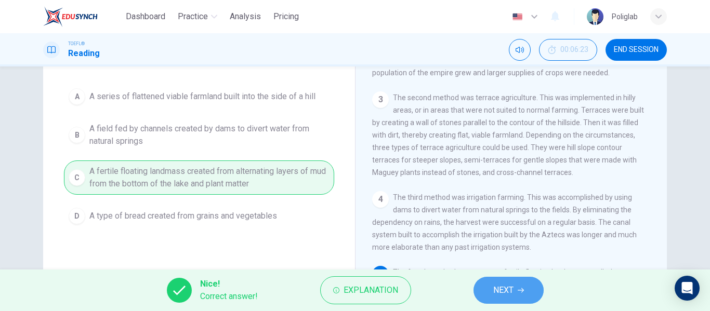
click at [485, 293] on button "NEXT" at bounding box center [509, 290] width 70 height 27
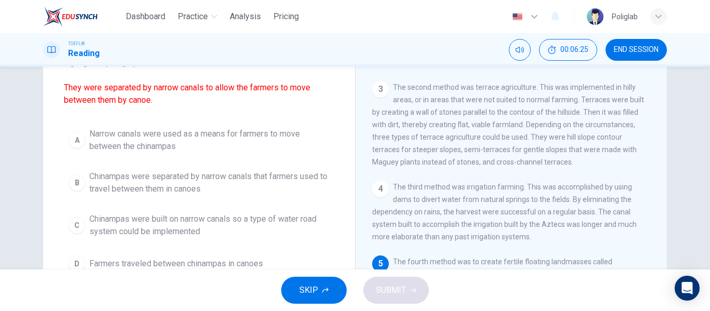
scroll to position [89, 0]
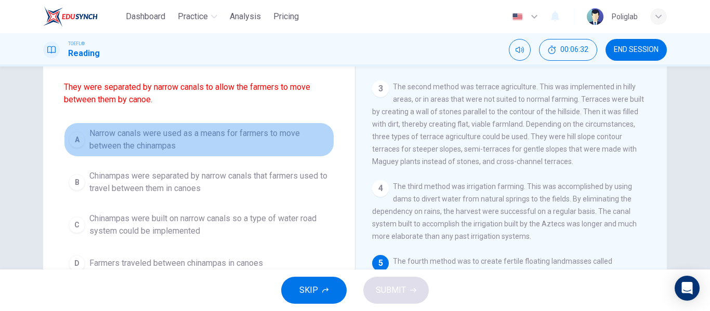
click at [269, 142] on span "Narrow canals were used as a means for farmers to move between the chinampas" at bounding box center [209, 139] width 240 height 25
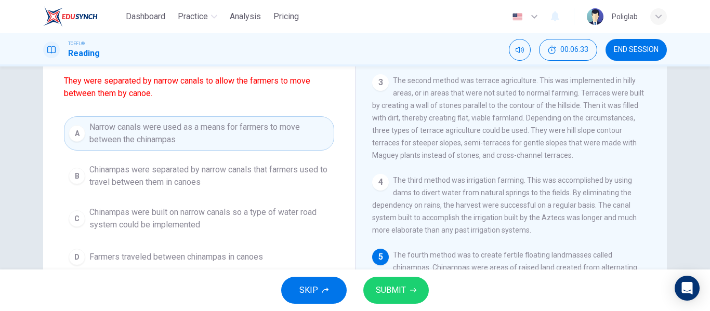
scroll to position [97, 0]
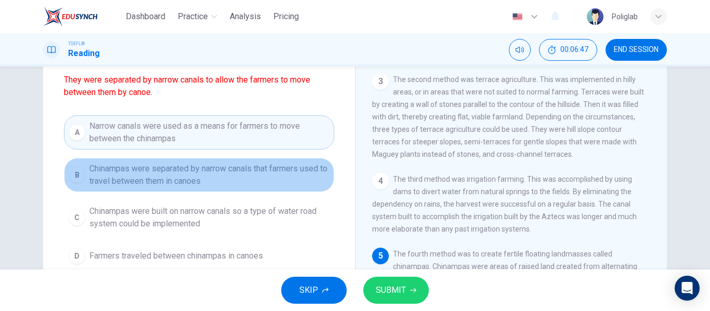
click at [263, 176] on span "Chinampas were separated by narrow canals that farmers used to travel between t…" at bounding box center [209, 175] width 240 height 25
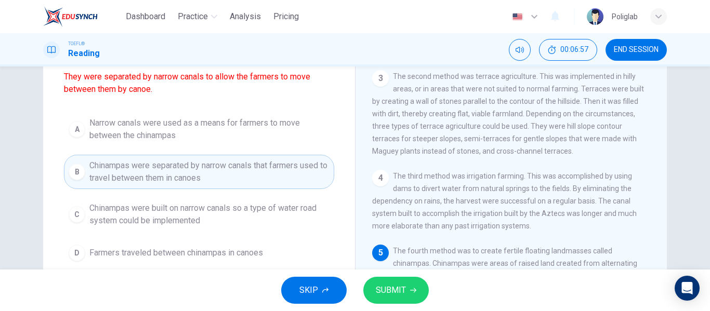
scroll to position [100, 0]
click at [383, 283] on button "SUBMIT" at bounding box center [395, 290] width 65 height 27
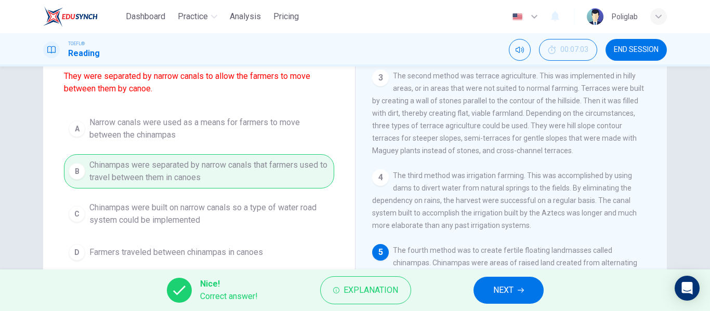
click at [491, 298] on button "NEXT" at bounding box center [509, 290] width 70 height 27
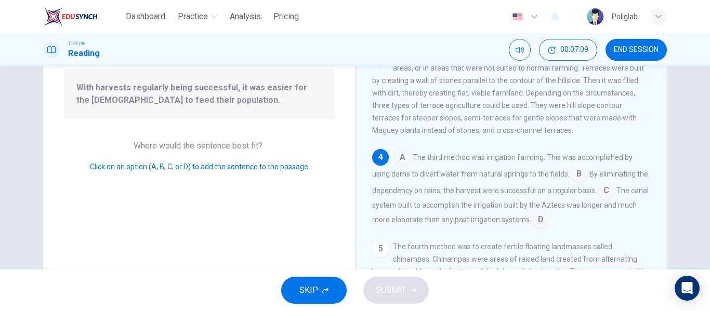
scroll to position [105, 0]
click at [605, 187] on input at bounding box center [606, 190] width 17 height 17
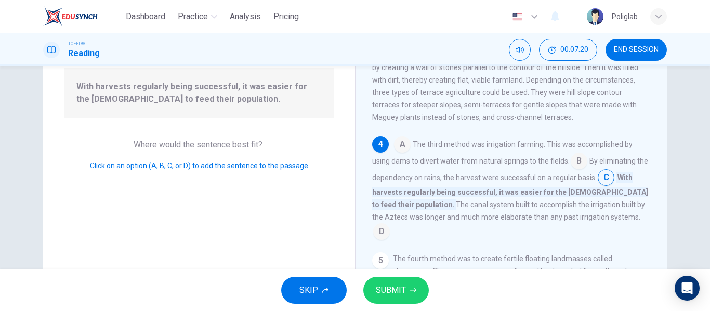
click at [390, 292] on span "SUBMIT" at bounding box center [391, 290] width 30 height 15
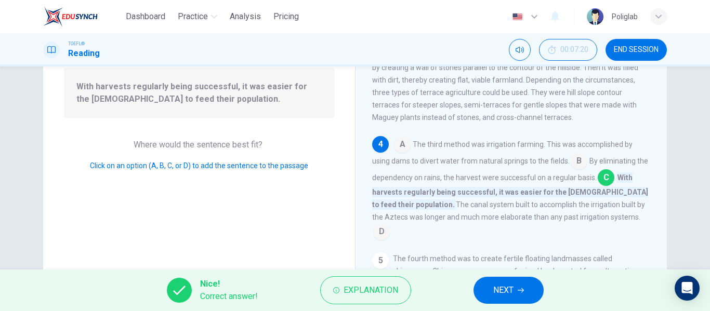
click at [488, 295] on button "NEXT" at bounding box center [509, 290] width 70 height 27
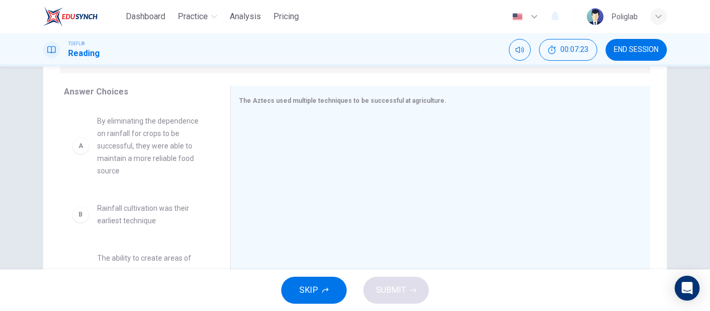
scroll to position [161, 0]
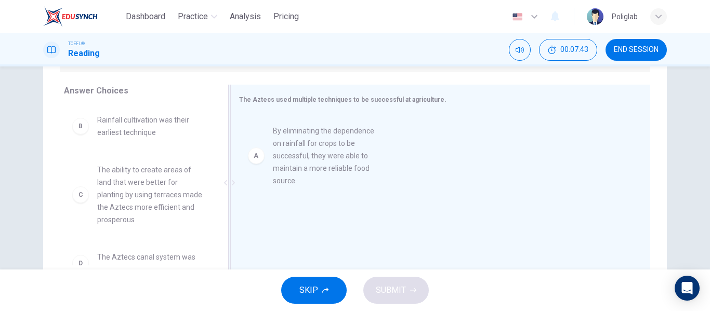
drag, startPoint x: 138, startPoint y: 161, endPoint x: 312, endPoint y: 168, distance: 173.8
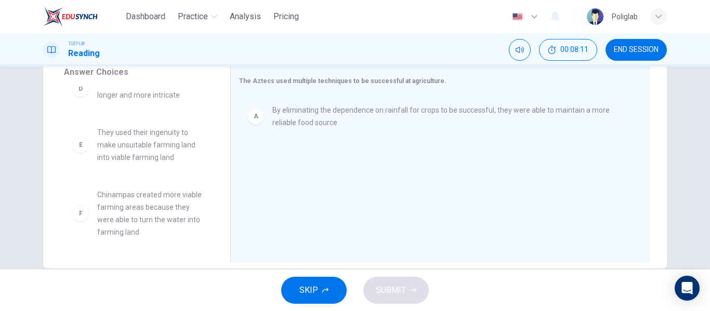
scroll to position [180, 0]
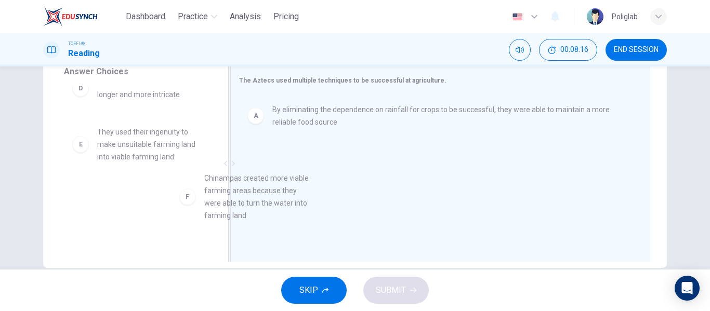
drag, startPoint x: 163, startPoint y: 206, endPoint x: 282, endPoint y: 189, distance: 120.3
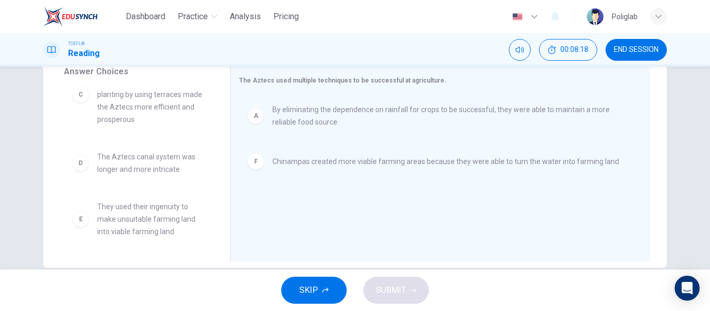
scroll to position [0, 0]
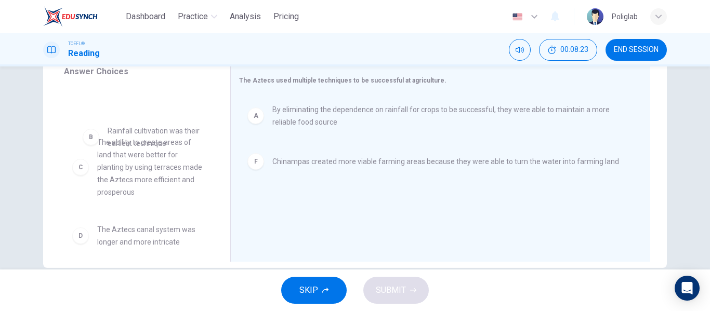
drag, startPoint x: 159, startPoint y: 111, endPoint x: 162, endPoint y: 136, distance: 25.1
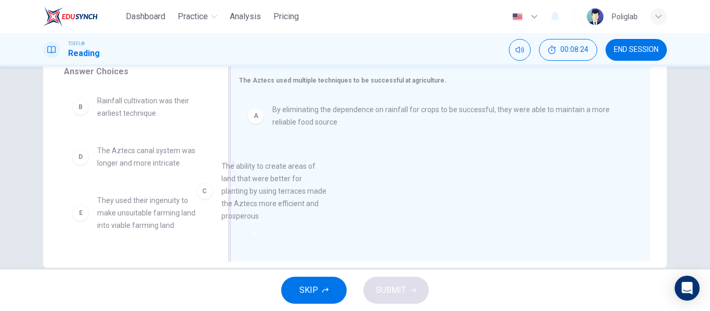
drag, startPoint x: 147, startPoint y: 181, endPoint x: 302, endPoint y: 208, distance: 157.3
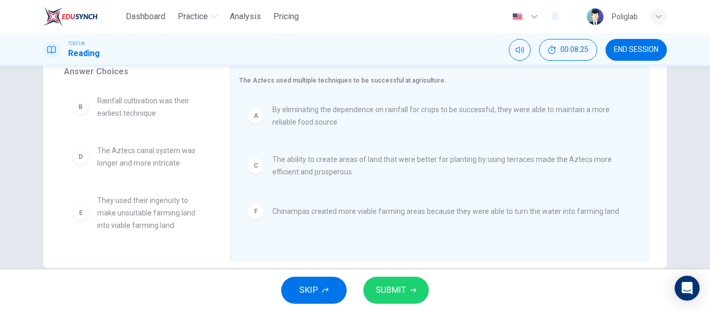
click at [395, 291] on span "SUBMIT" at bounding box center [391, 290] width 30 height 15
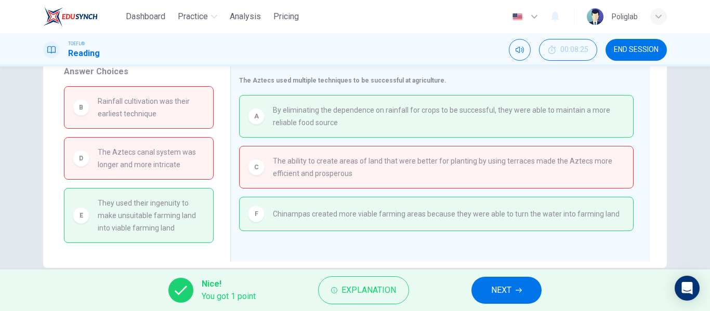
scroll to position [200, 0]
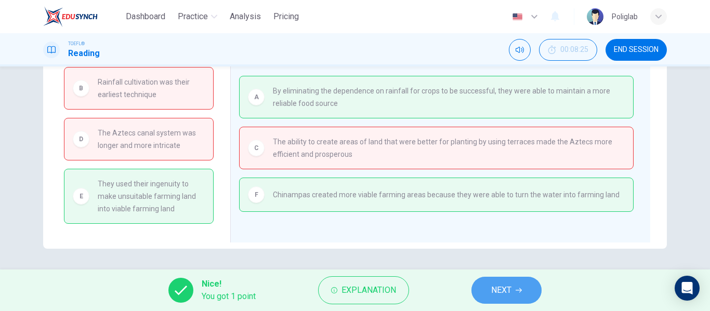
click at [522, 290] on icon "button" at bounding box center [519, 290] width 6 height 6
